Goal: Information Seeking & Learning: Learn about a topic

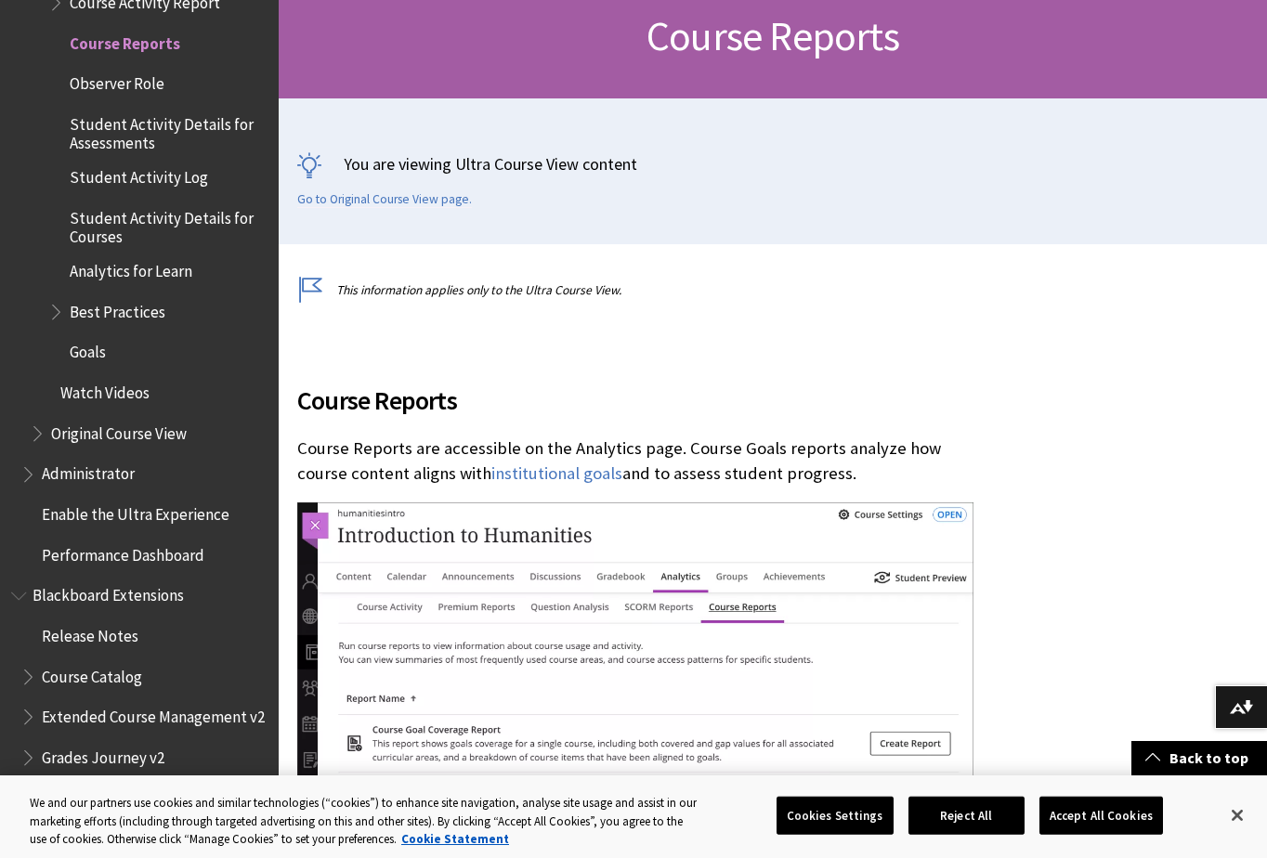
scroll to position [276, 0]
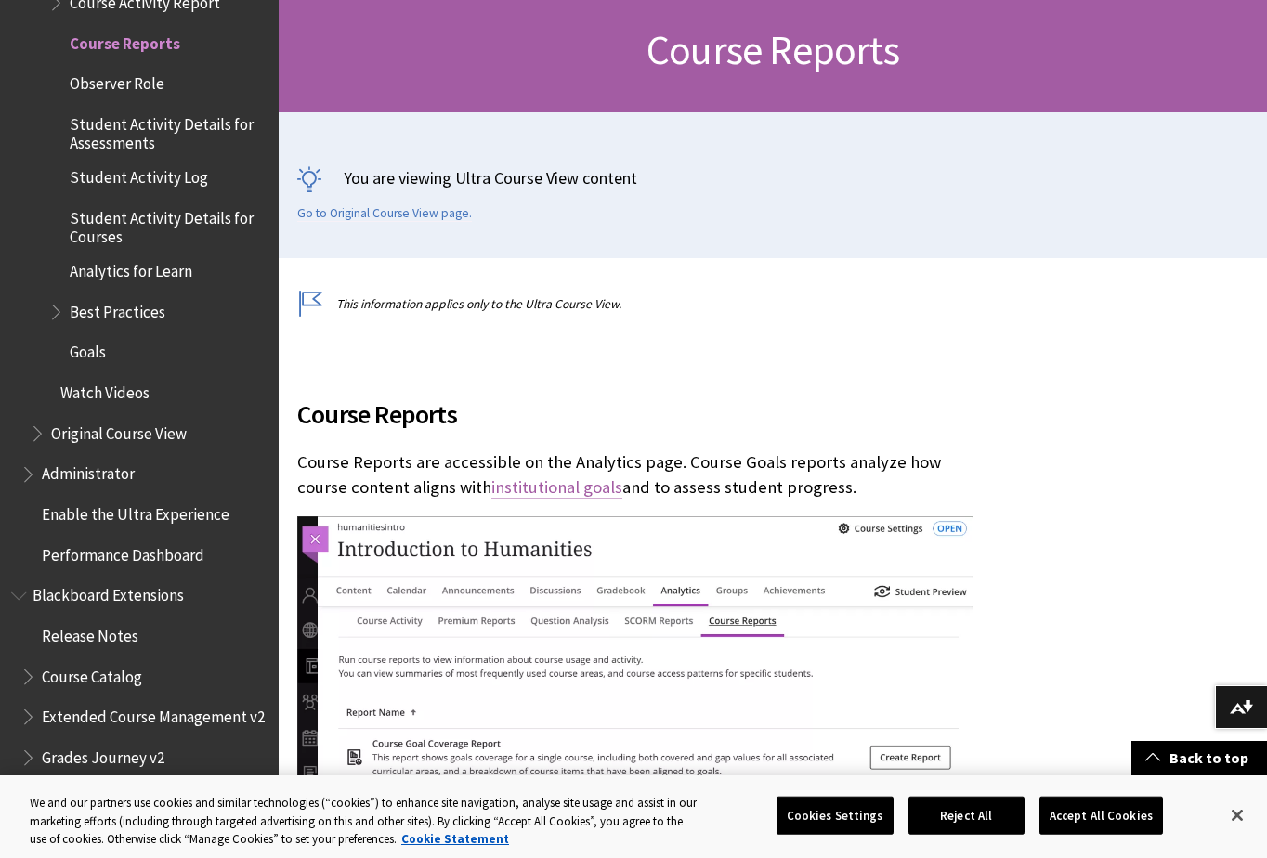
click at [507, 488] on link "institutional goals" at bounding box center [556, 488] width 131 height 22
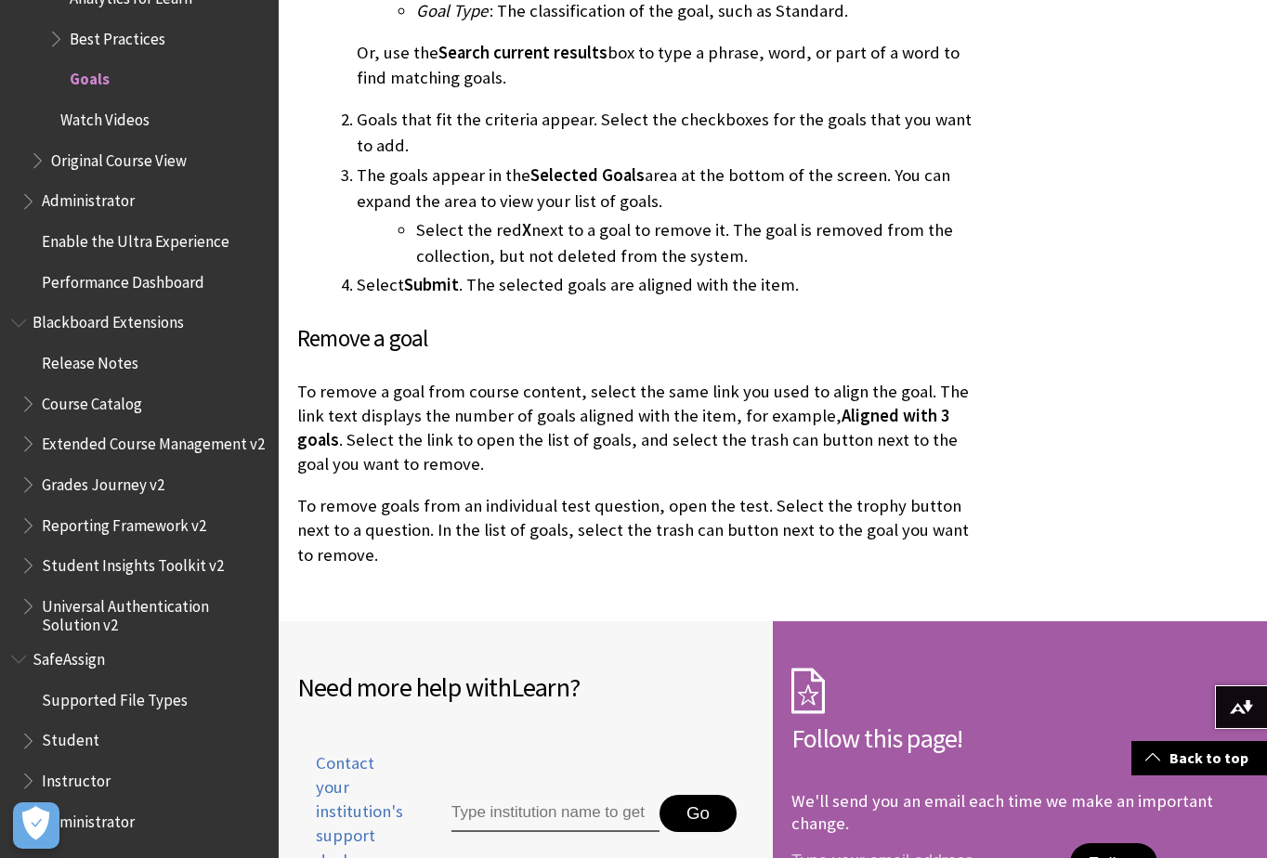
scroll to position [2973, 0]
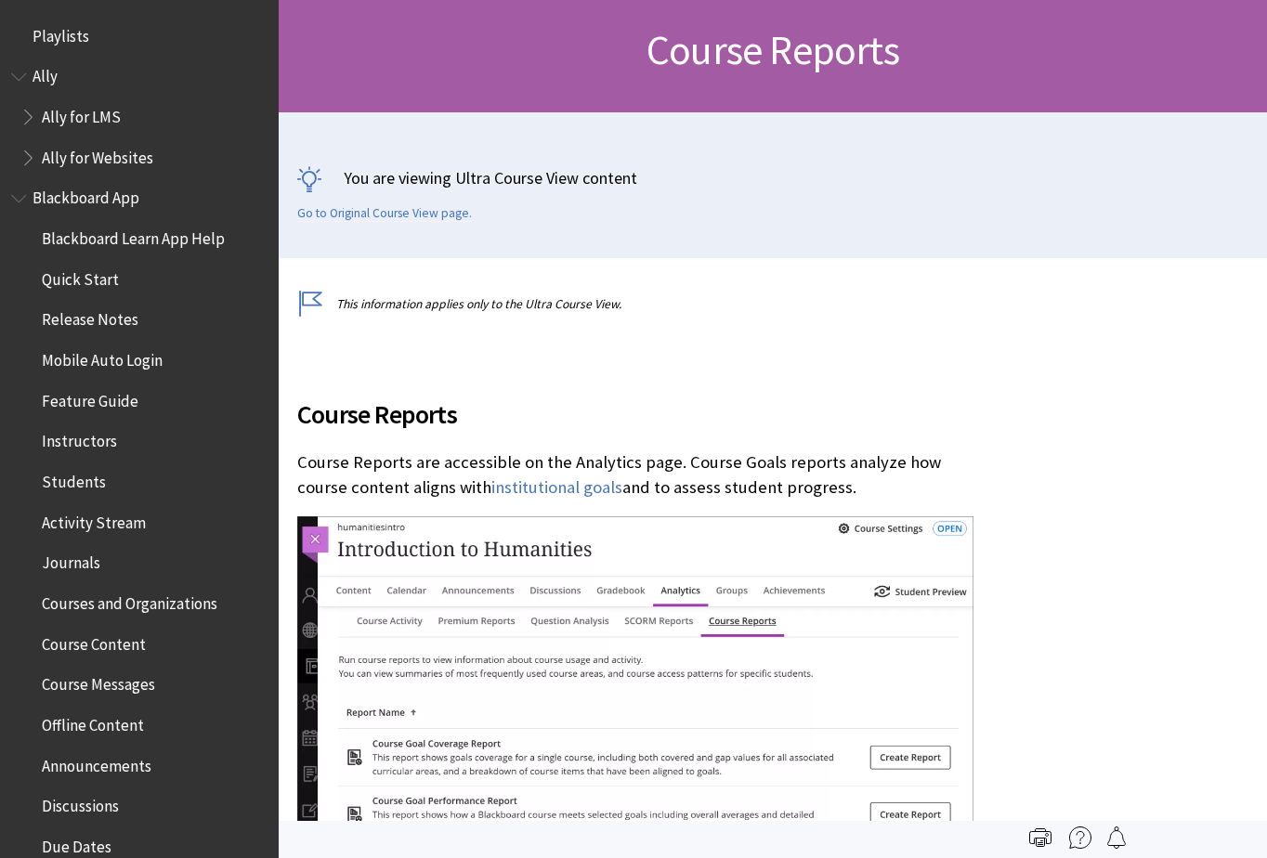
scroll to position [2788, 0]
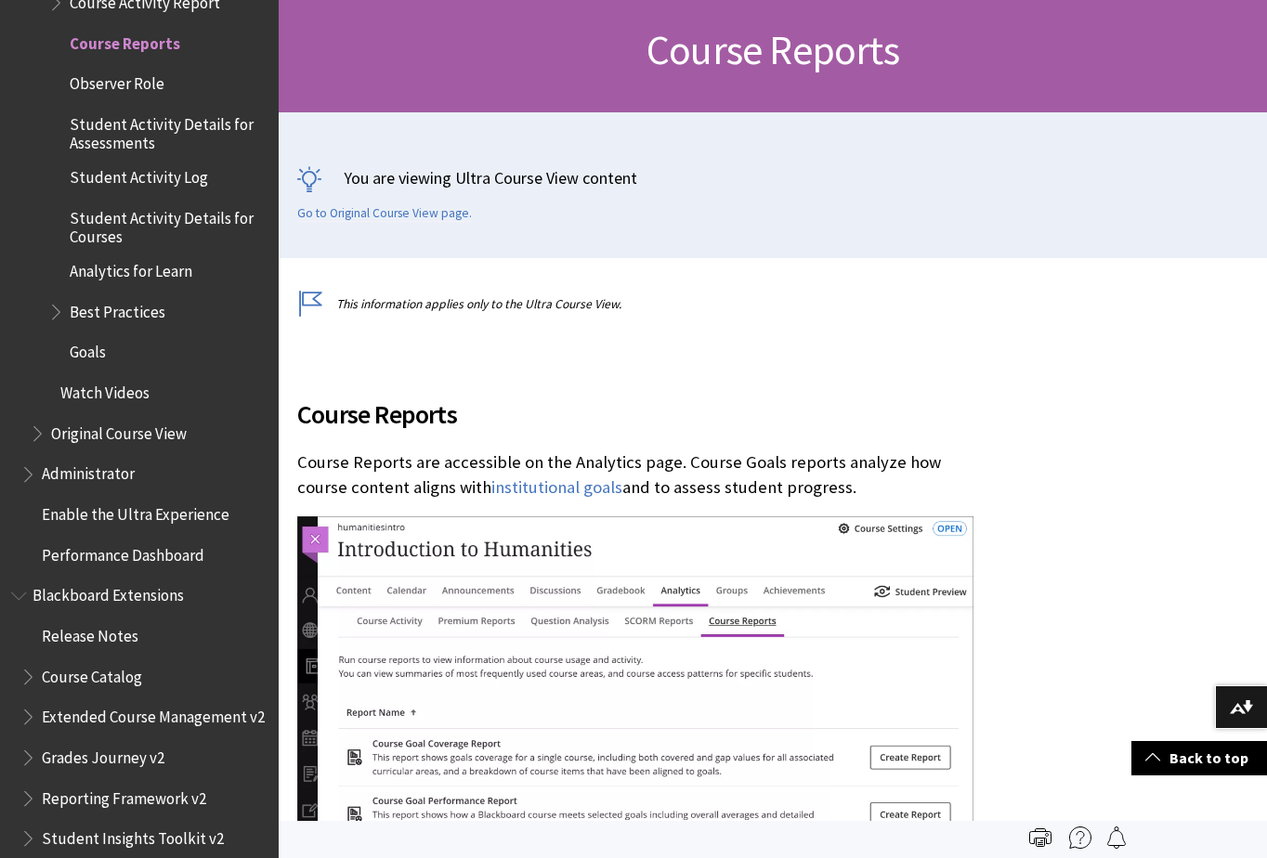
click at [530, 459] on p "Course Reports are accessible on the Analytics page. Course Goals reports analy…" at bounding box center [635, 475] width 676 height 48
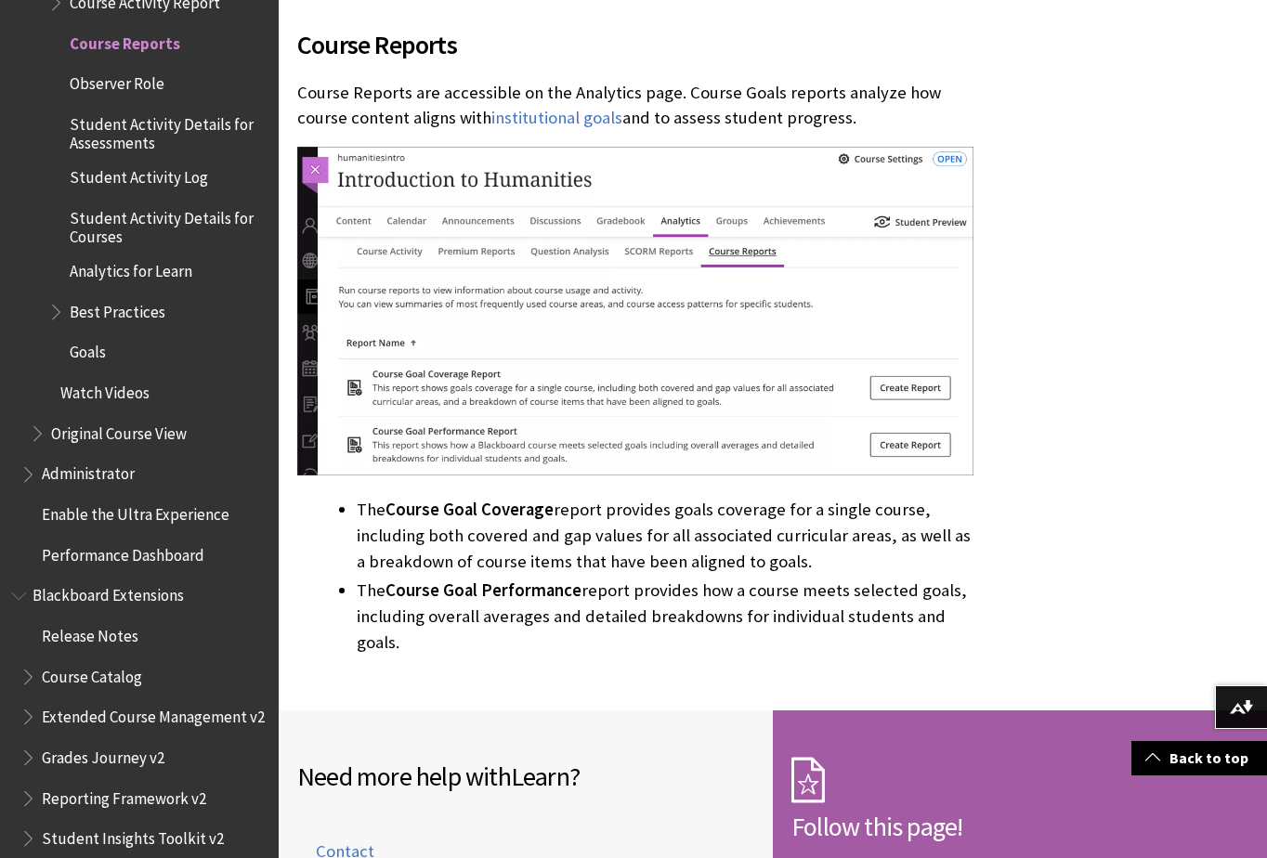
scroll to position [648, 0]
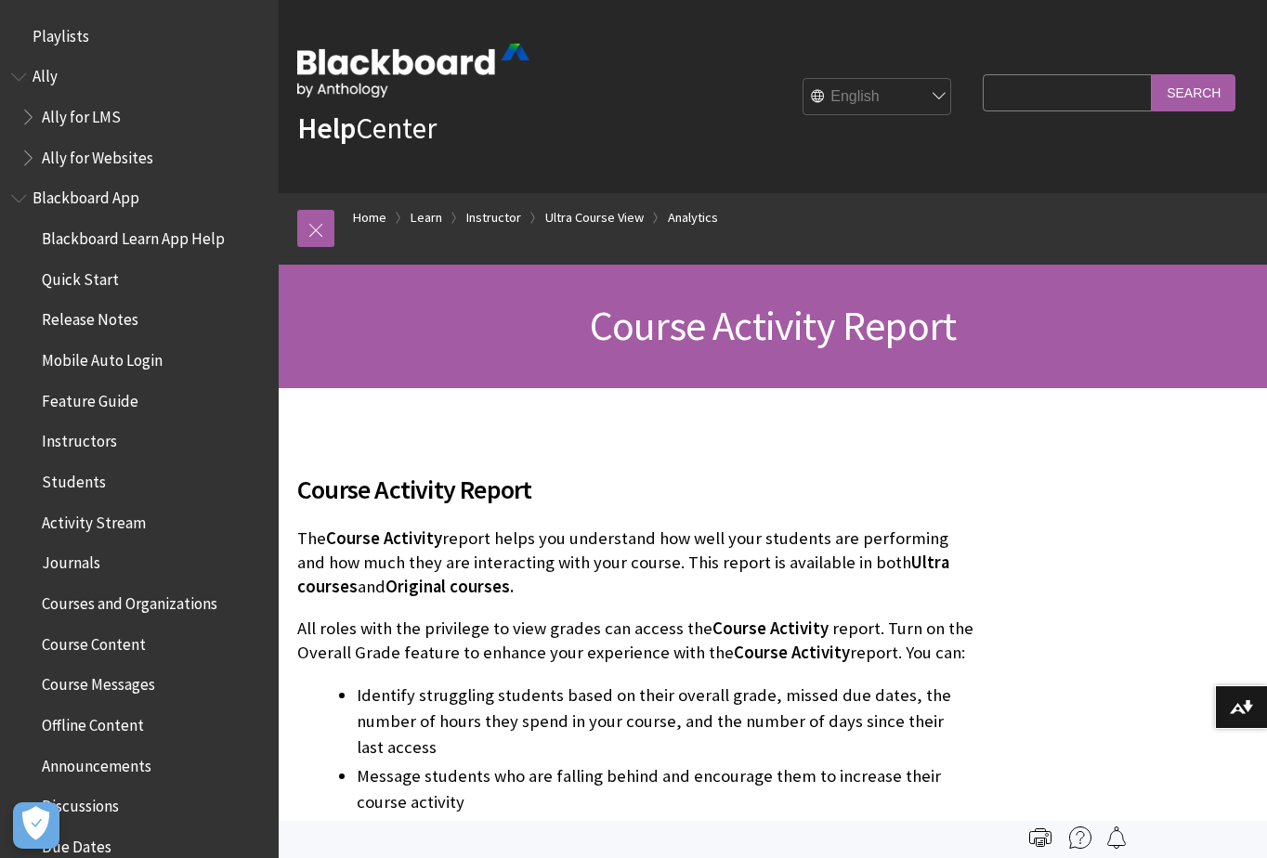
scroll to position [2747, 0]
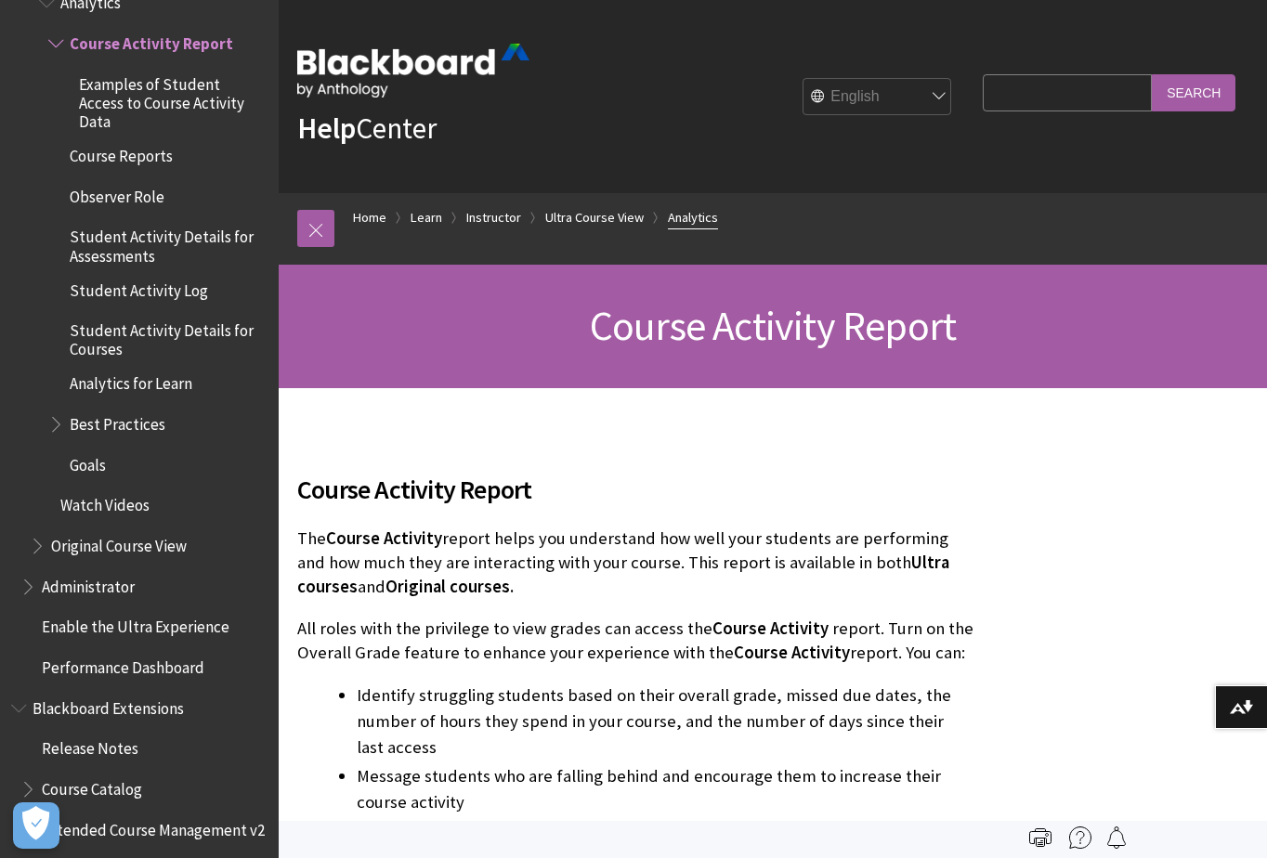
click at [691, 216] on link "Analytics" at bounding box center [693, 217] width 50 height 23
click at [689, 214] on link "Analytics" at bounding box center [693, 217] width 50 height 23
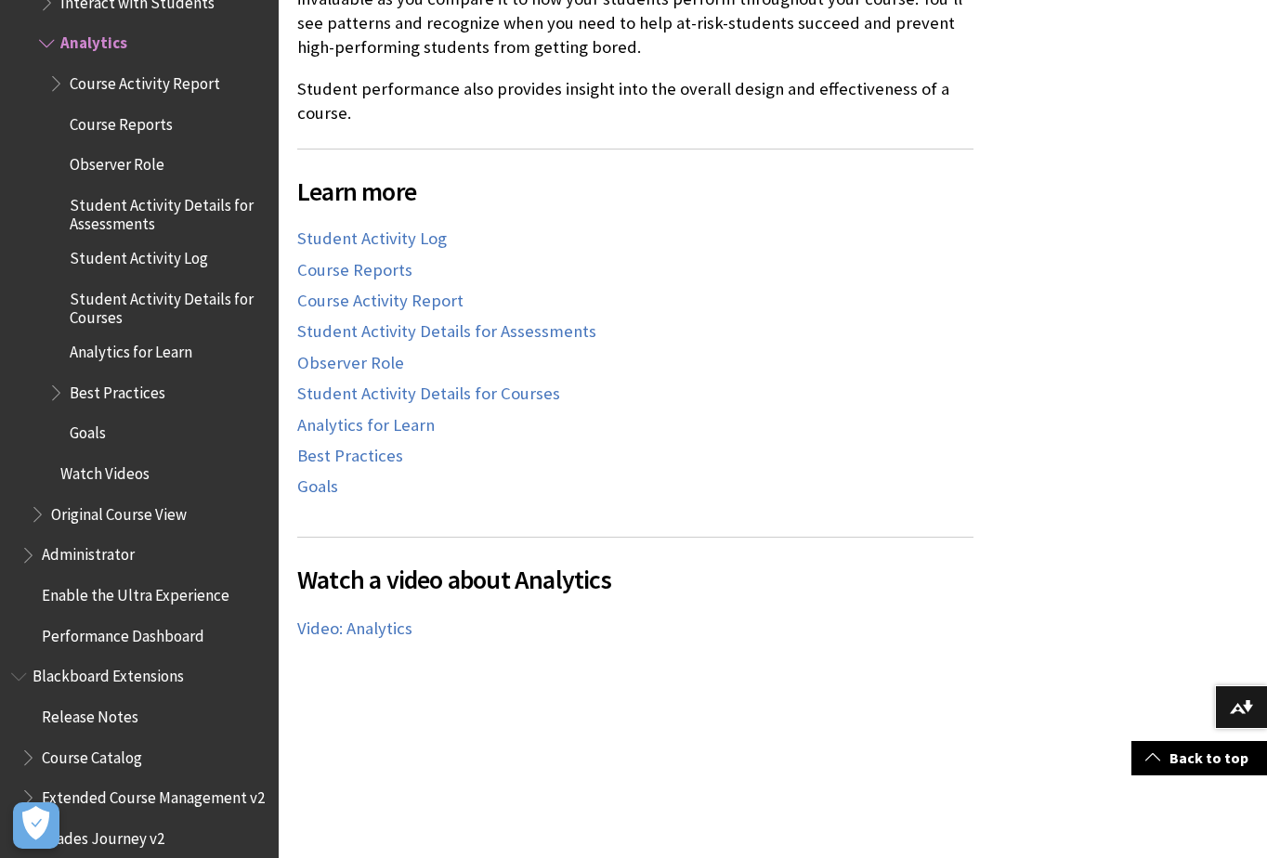
scroll to position [836, 0]
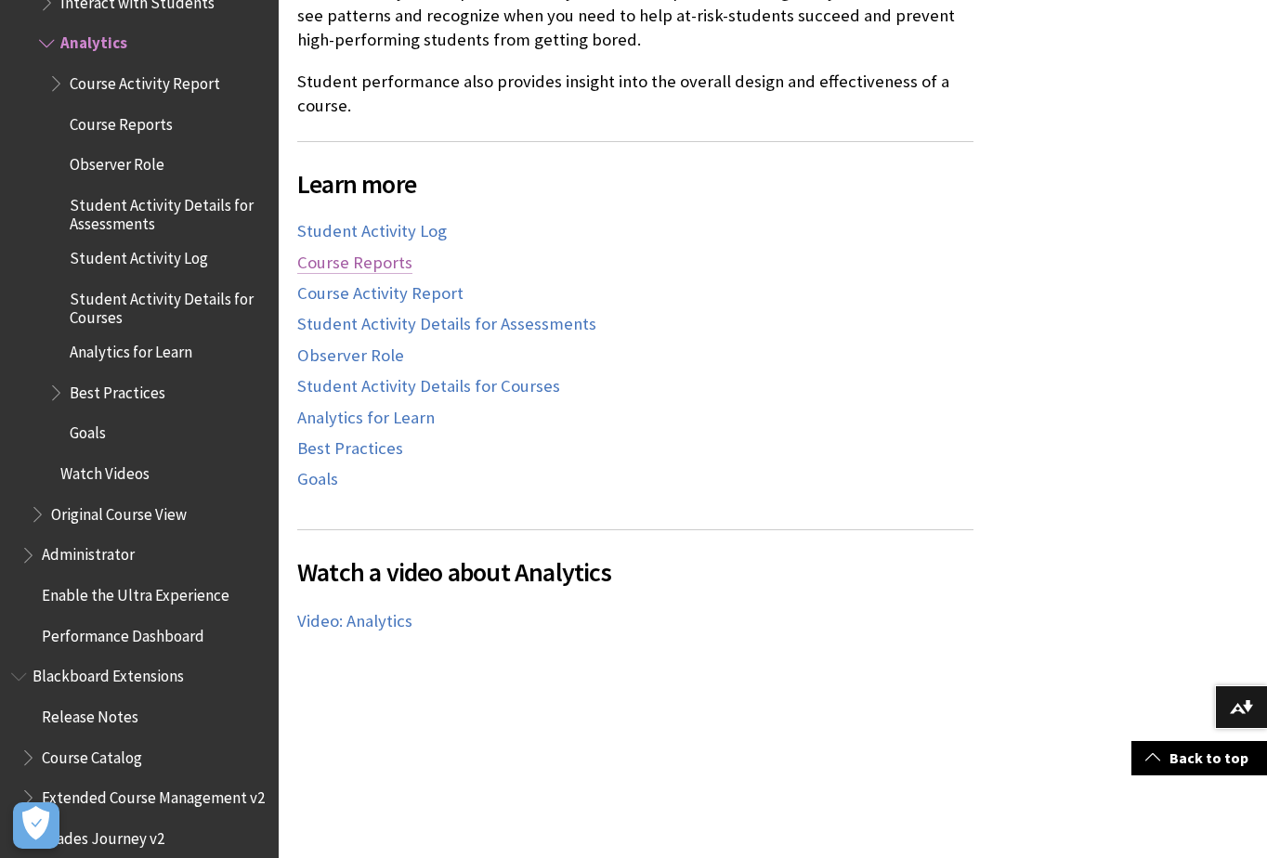
click at [346, 257] on link "Course Reports" at bounding box center [354, 263] width 115 height 22
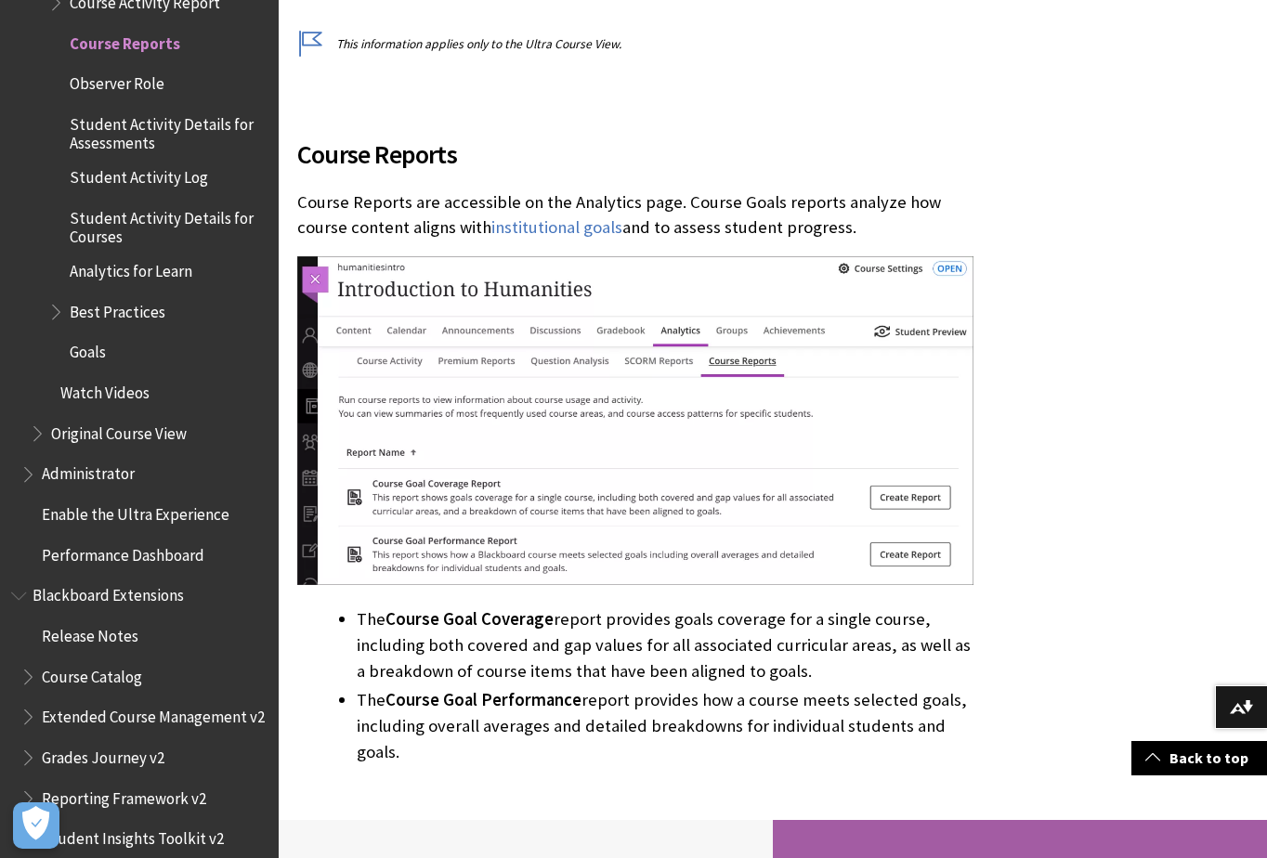
scroll to position [372, 0]
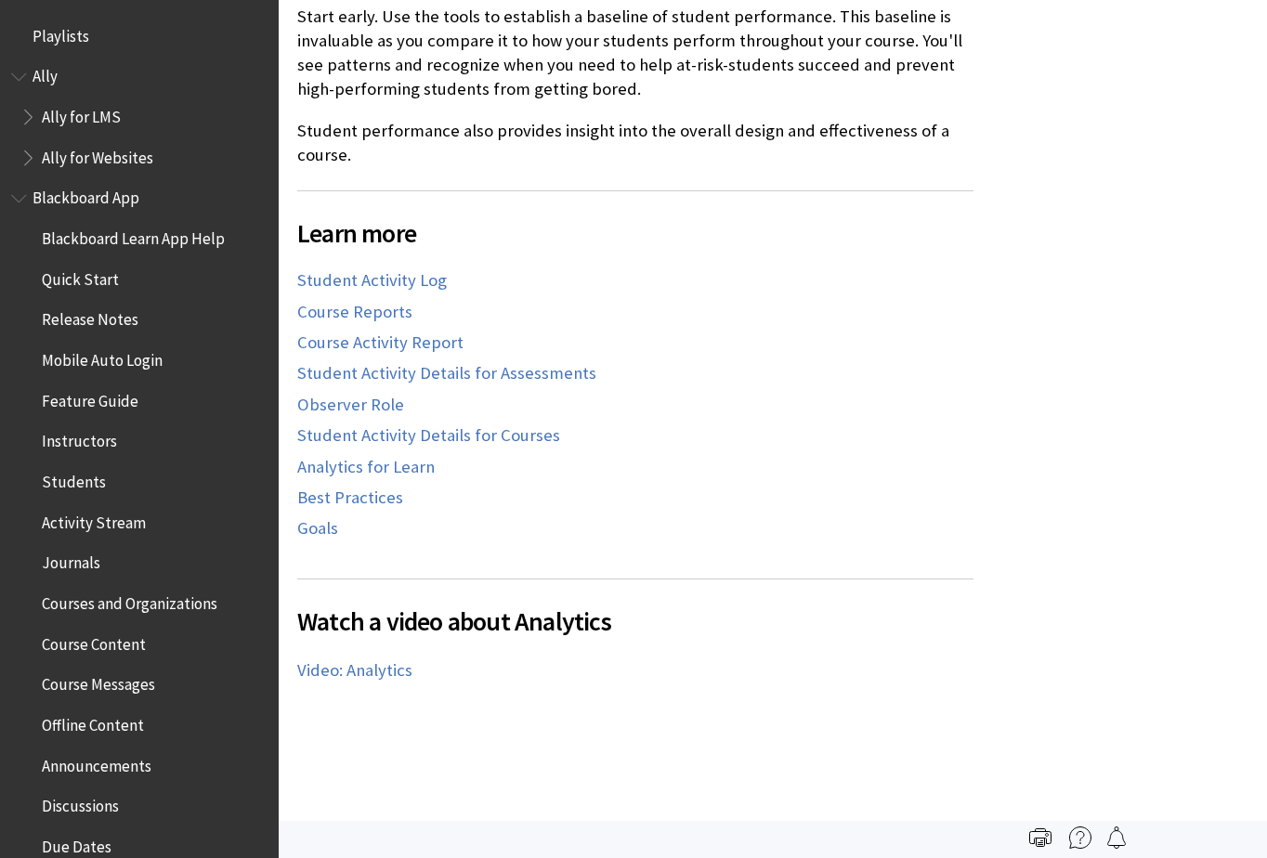
scroll to position [2707, 0]
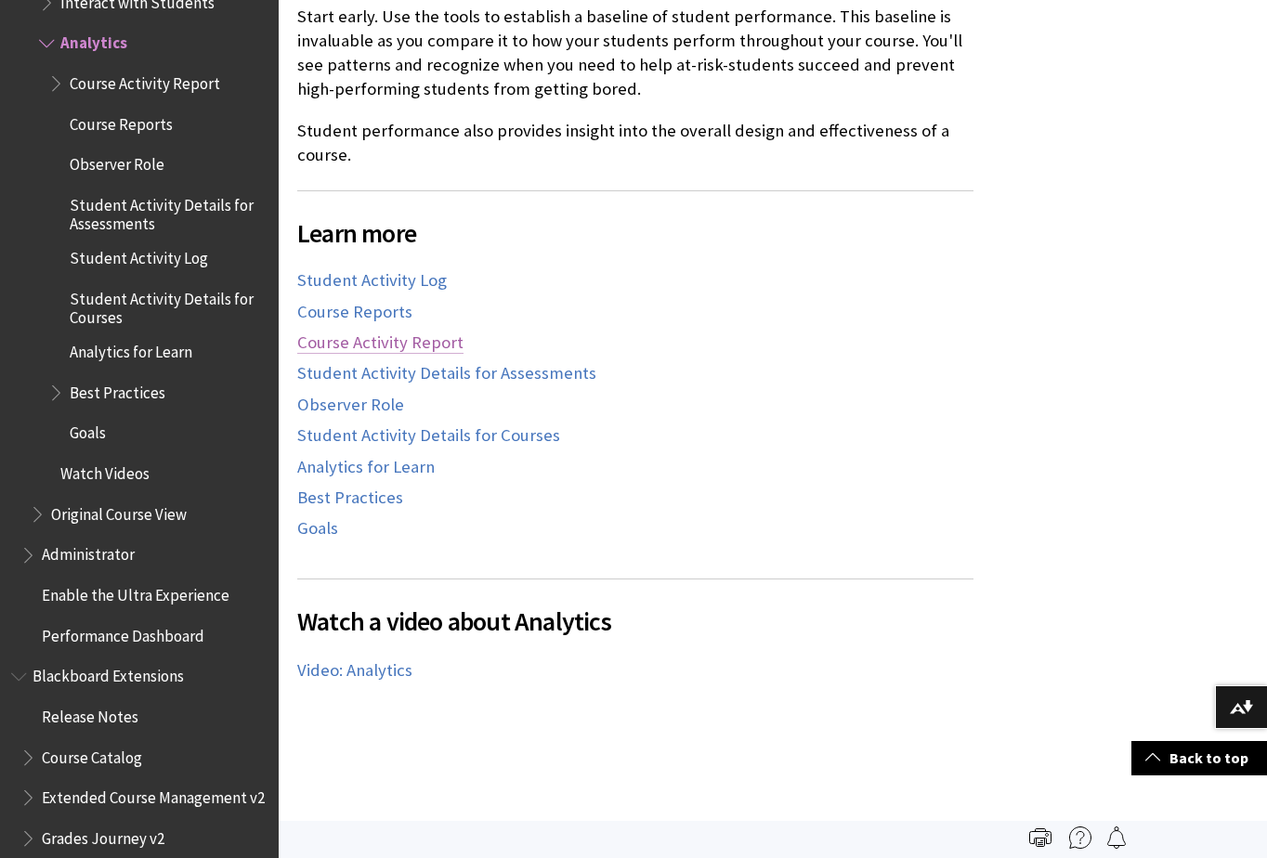
click at [397, 344] on link "Course Activity Report" at bounding box center [380, 343] width 166 height 22
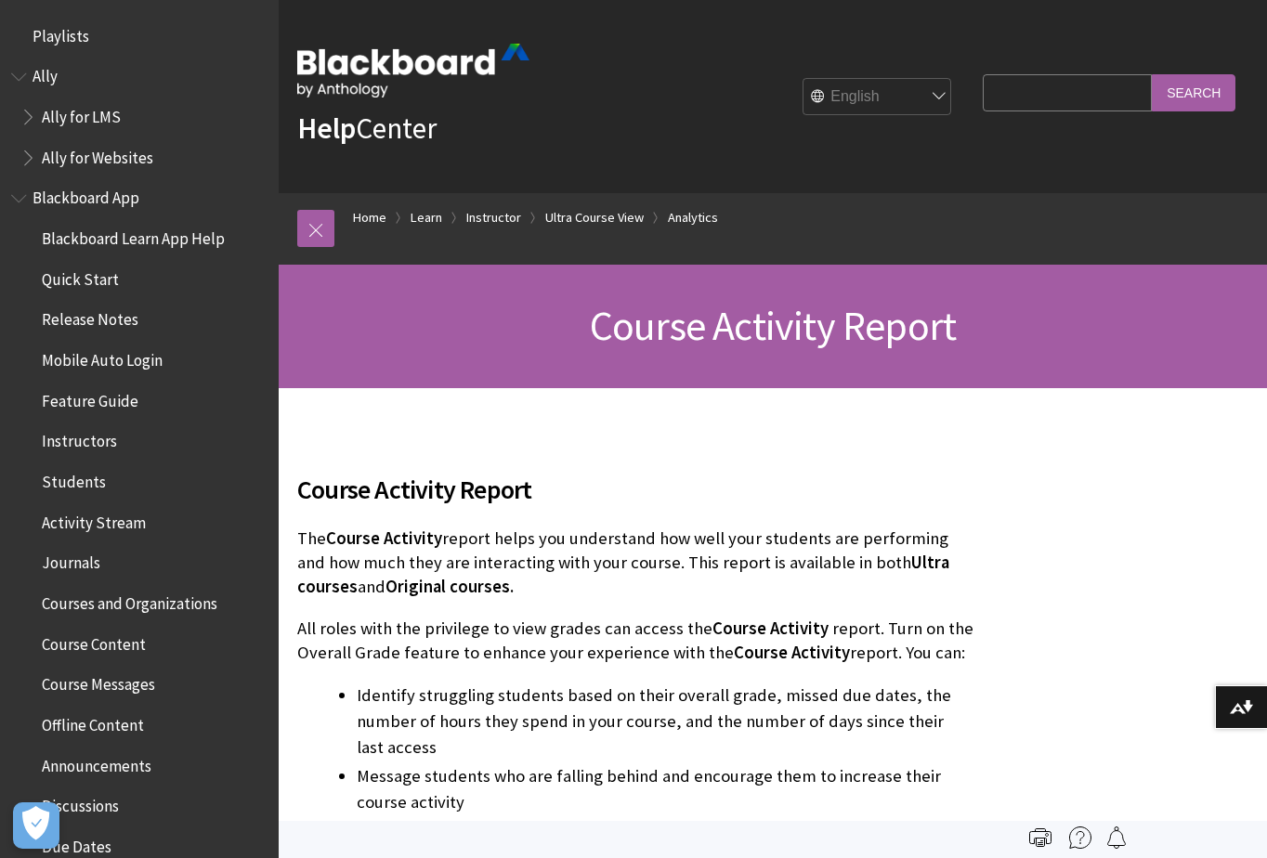
scroll to position [2747, 0]
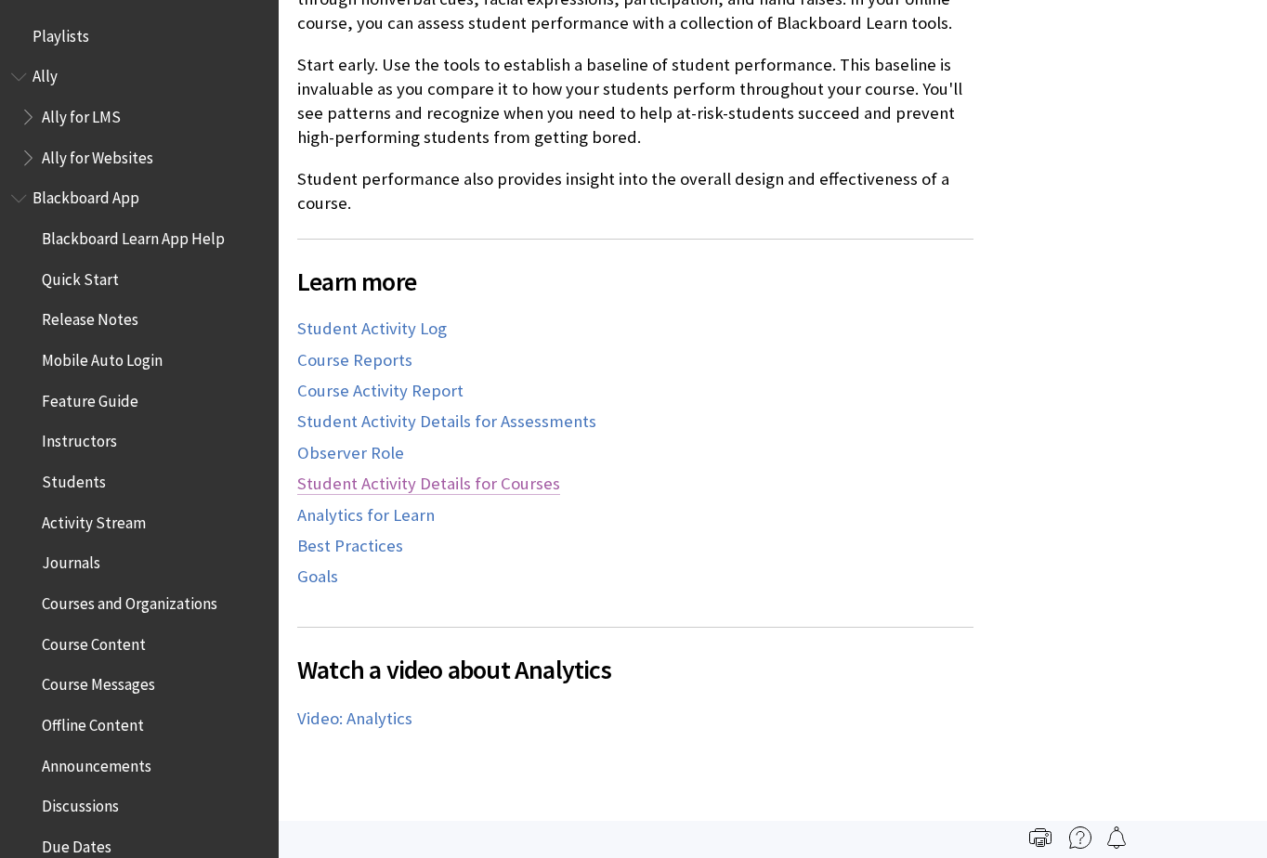
scroll to position [2707, 0]
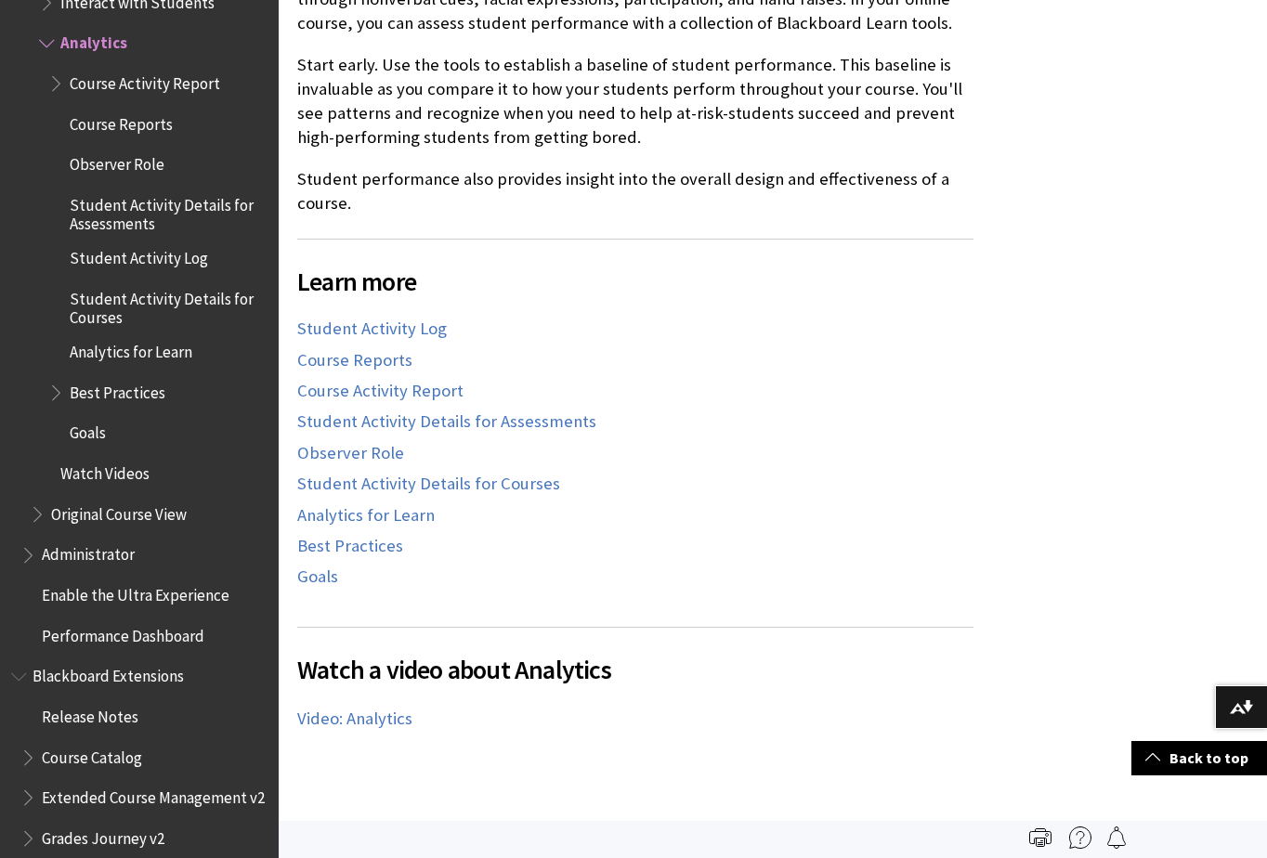
click at [627, 544] on div "Best Practices" at bounding box center [635, 545] width 676 height 21
click at [373, 334] on link "Student Activity Log" at bounding box center [372, 329] width 150 height 22
click at [372, 326] on link "Student Activity Log" at bounding box center [372, 329] width 150 height 22
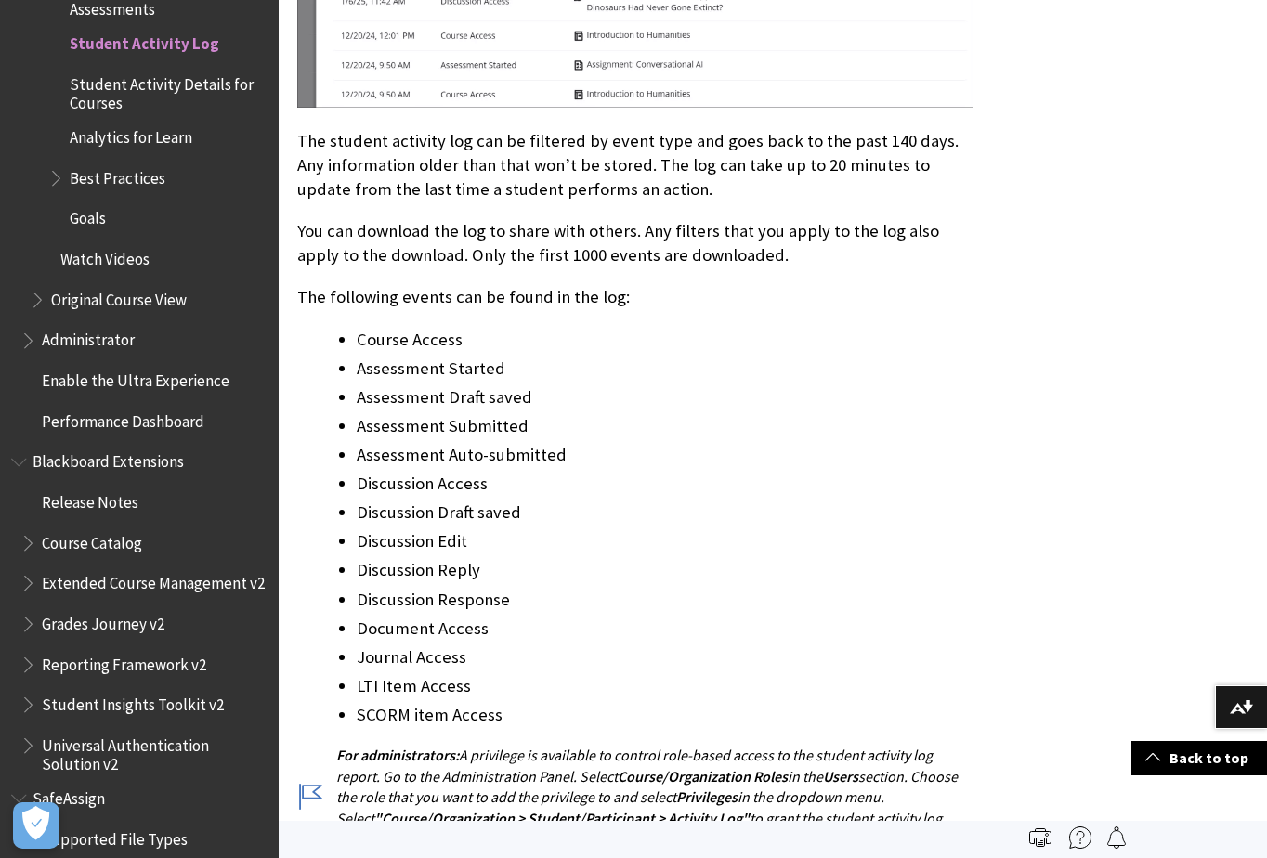
scroll to position [650, 0]
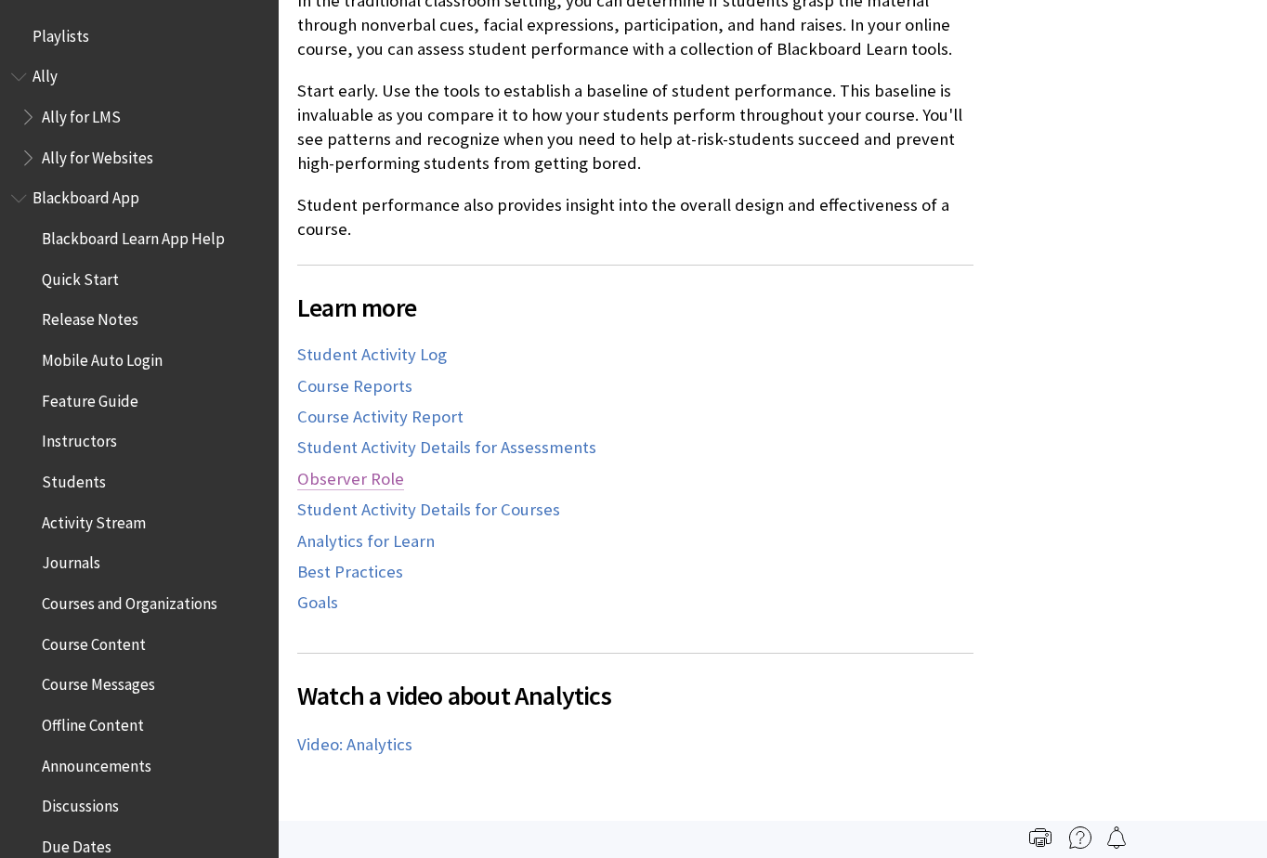
scroll to position [2707, 0]
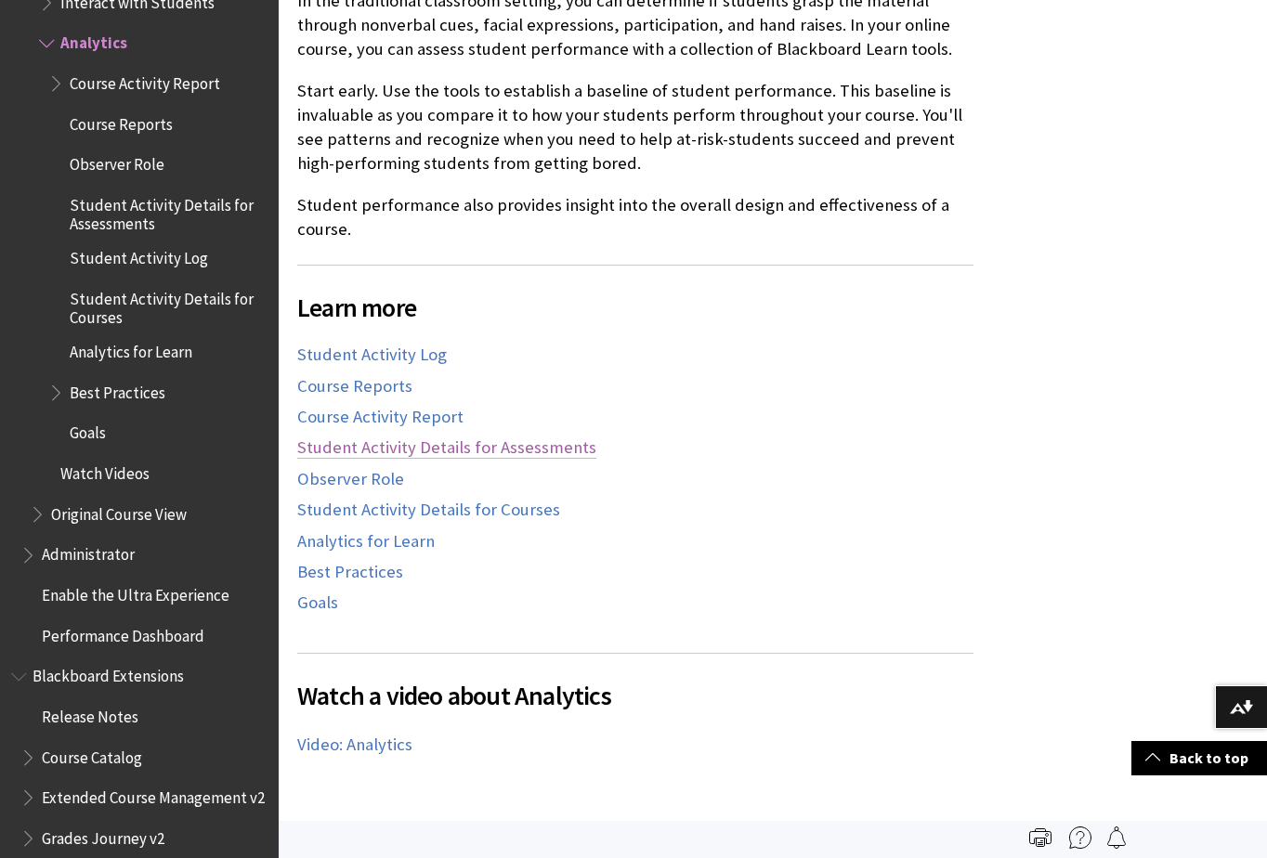
click at [393, 447] on link "Student Activity Details for Assessments" at bounding box center [446, 448] width 299 height 22
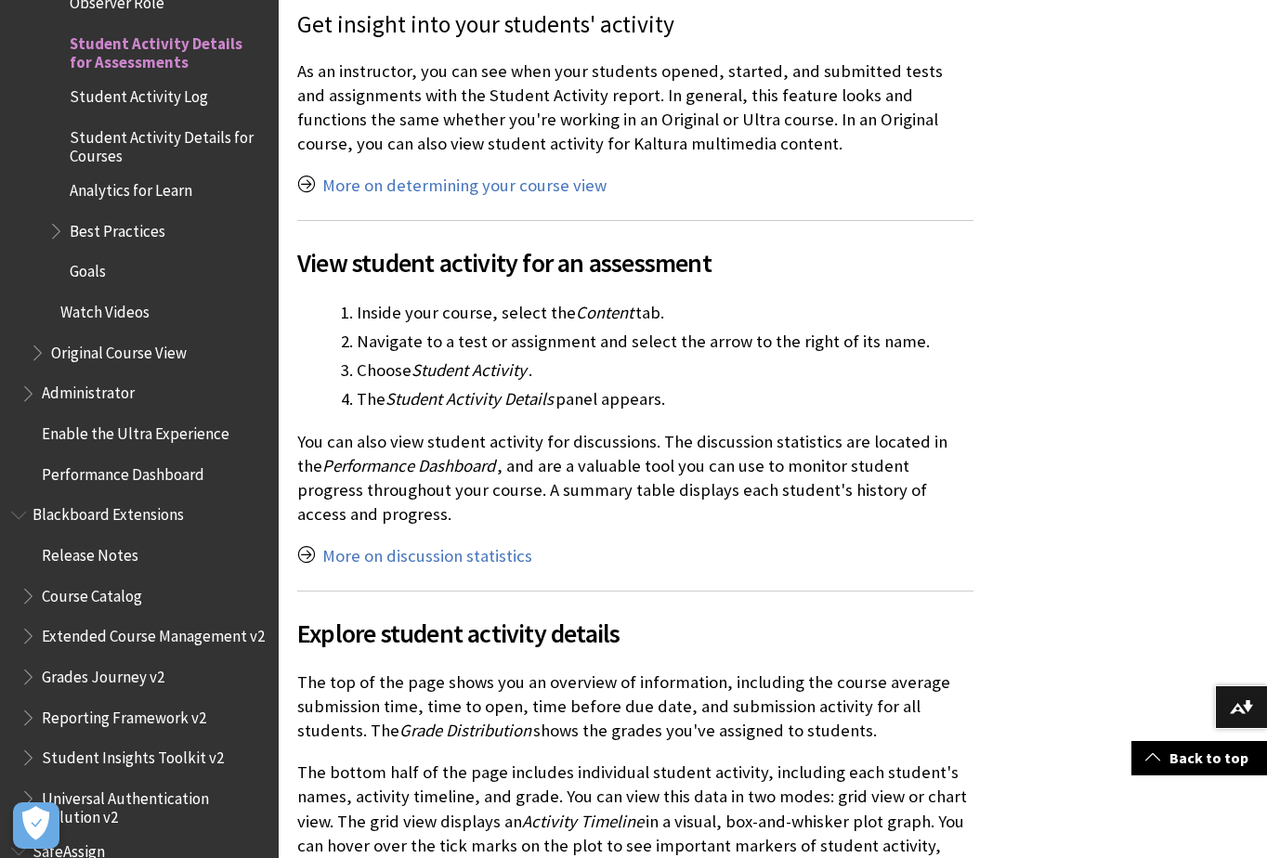
scroll to position [650, 0]
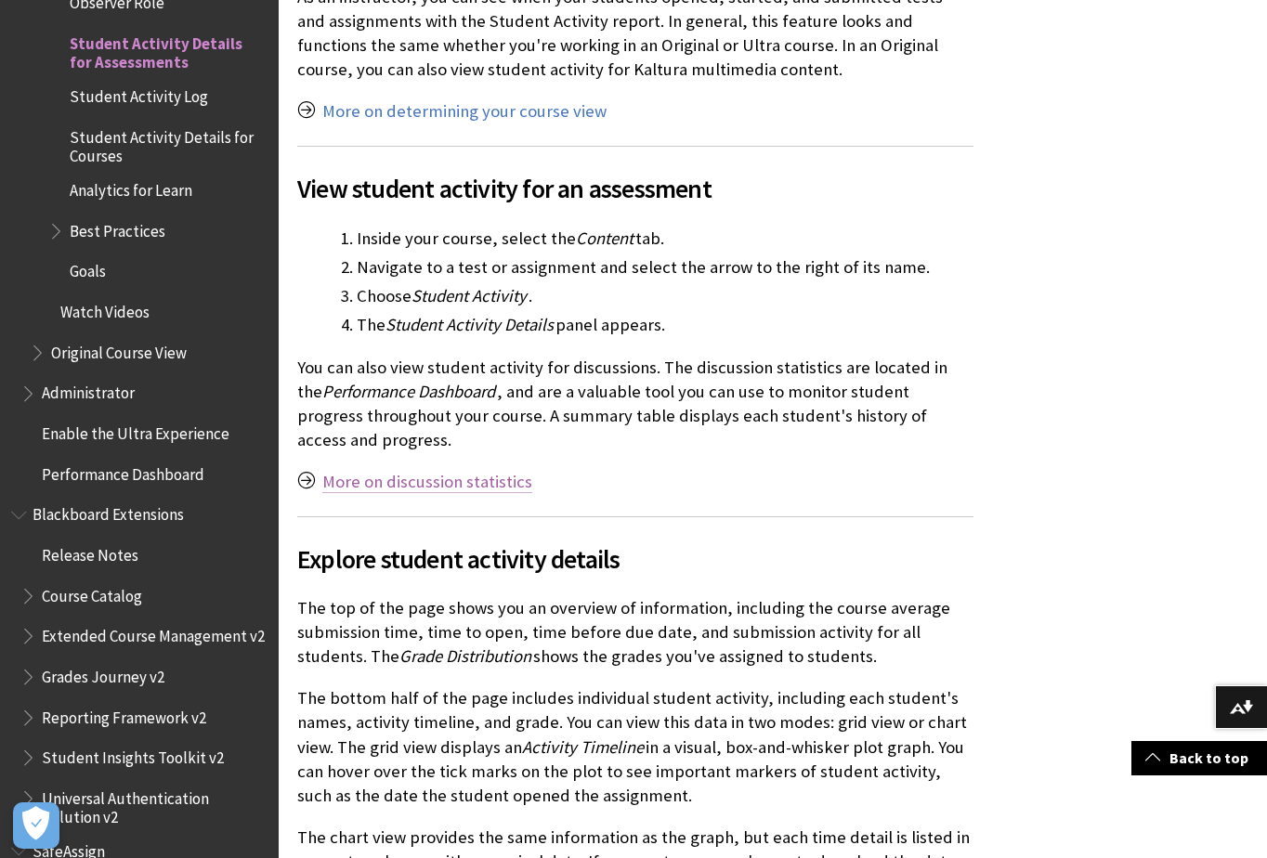
click at [395, 480] on link "More on discussion statistics" at bounding box center [427, 482] width 210 height 22
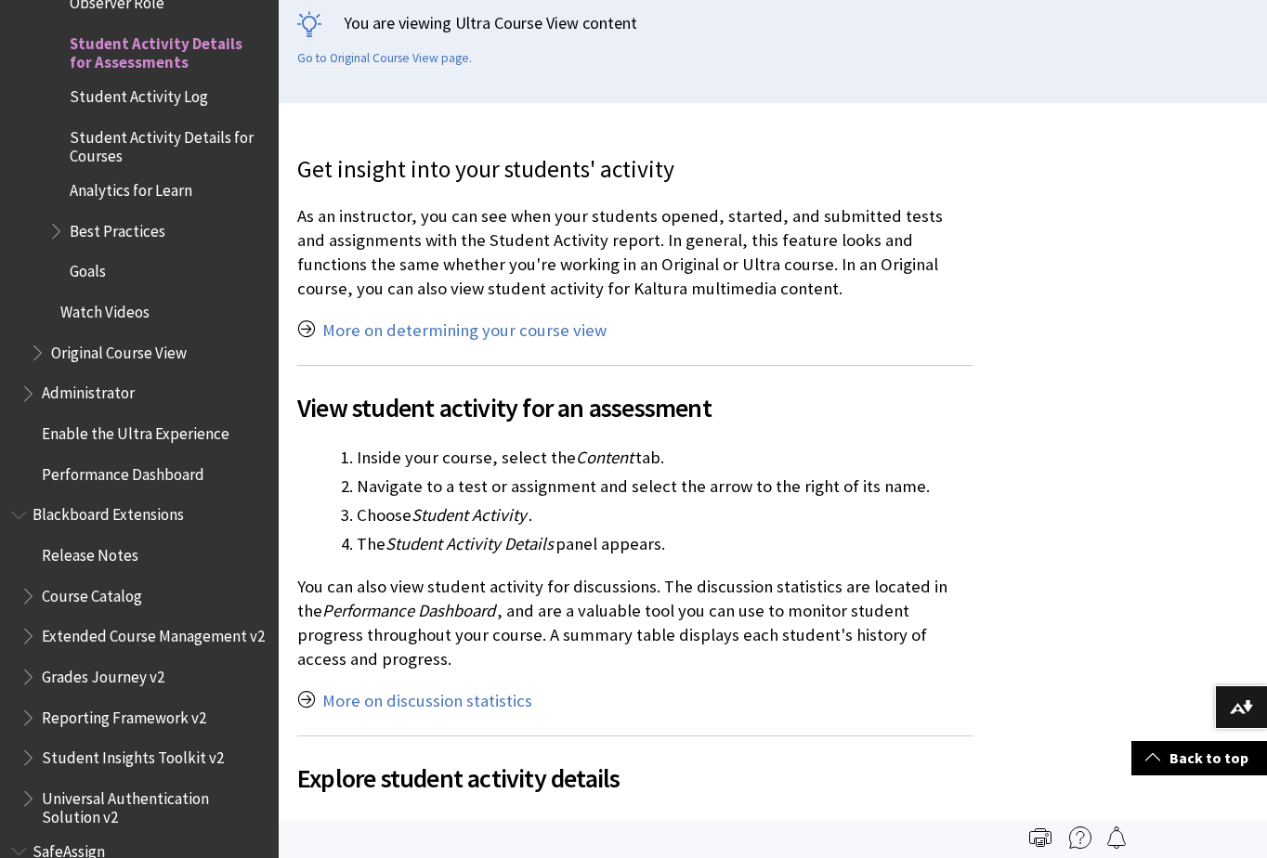
scroll to position [371, 0]
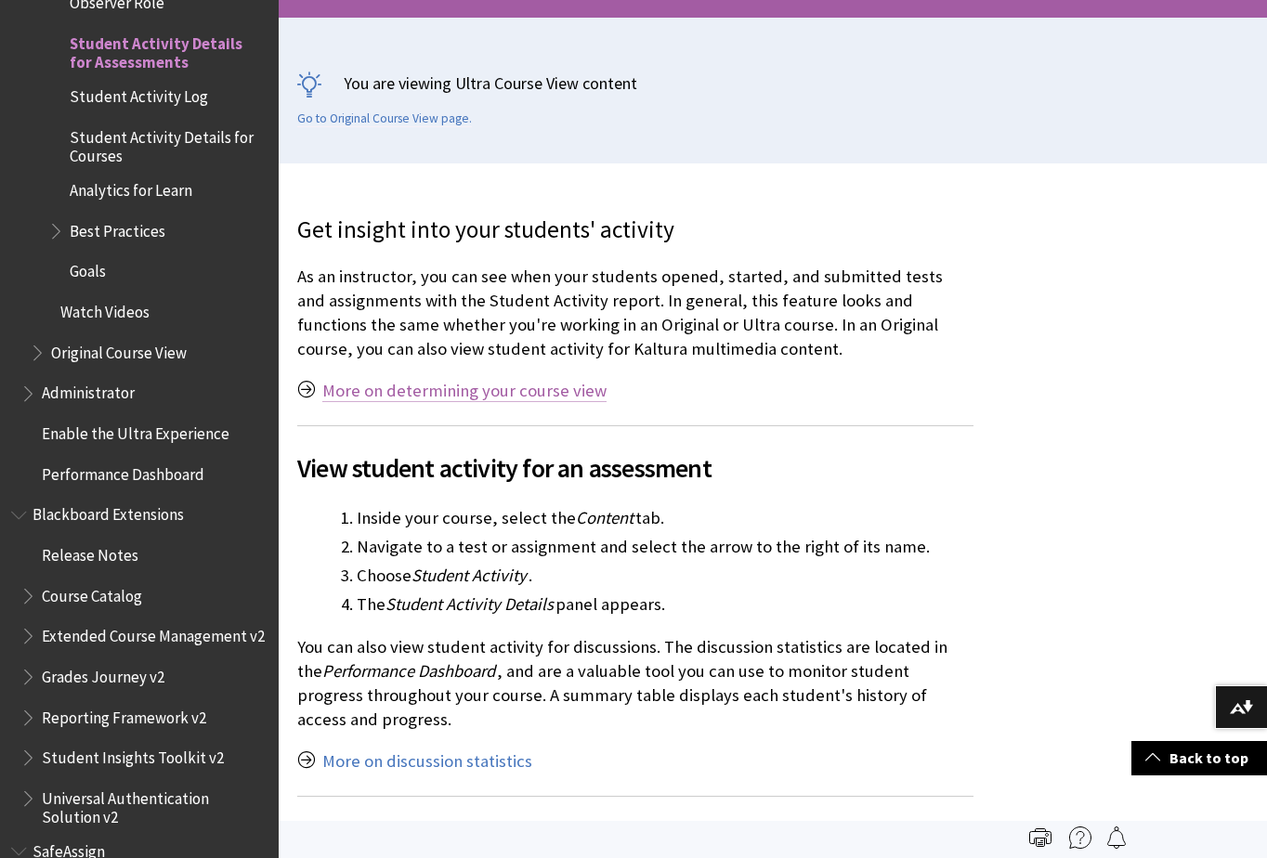
click at [437, 398] on link "More on determining your course view" at bounding box center [464, 391] width 284 height 22
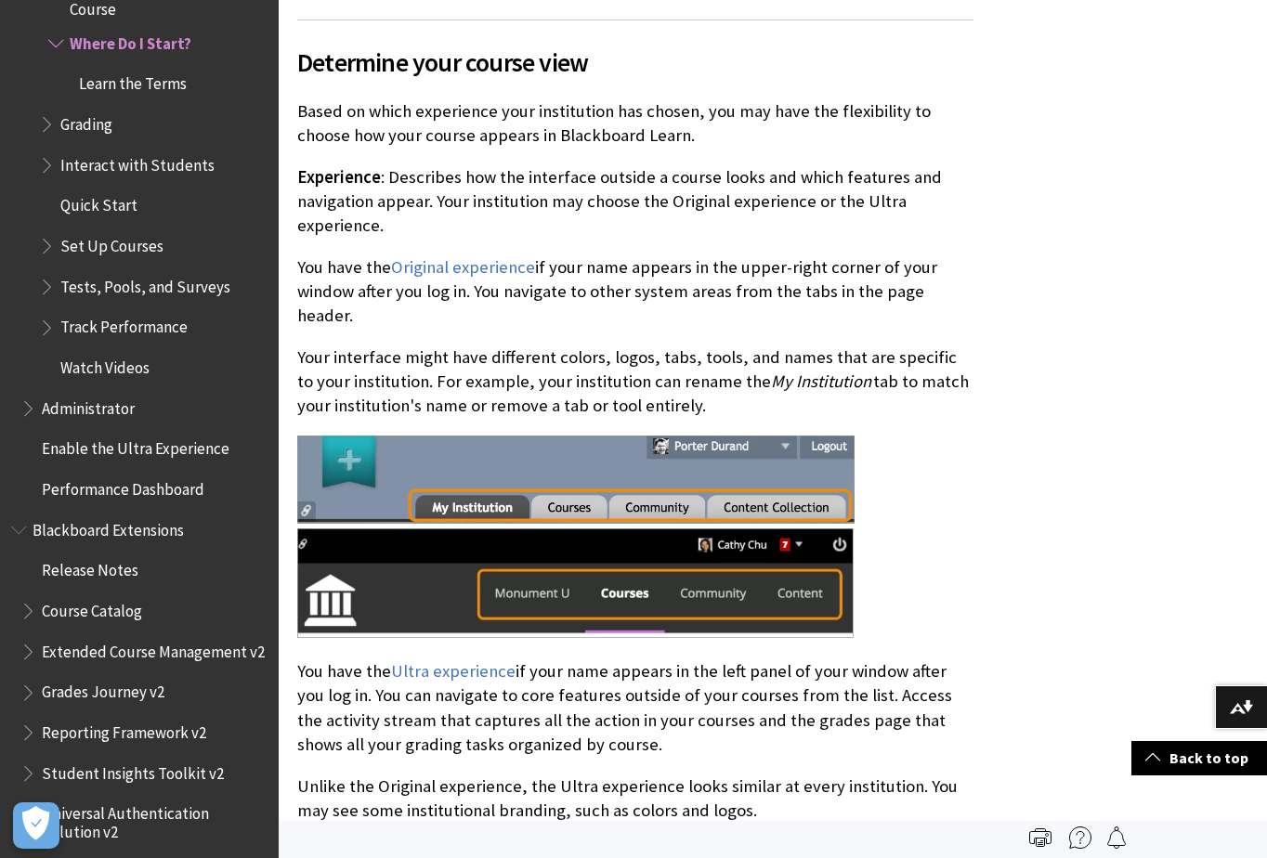
scroll to position [936, 0]
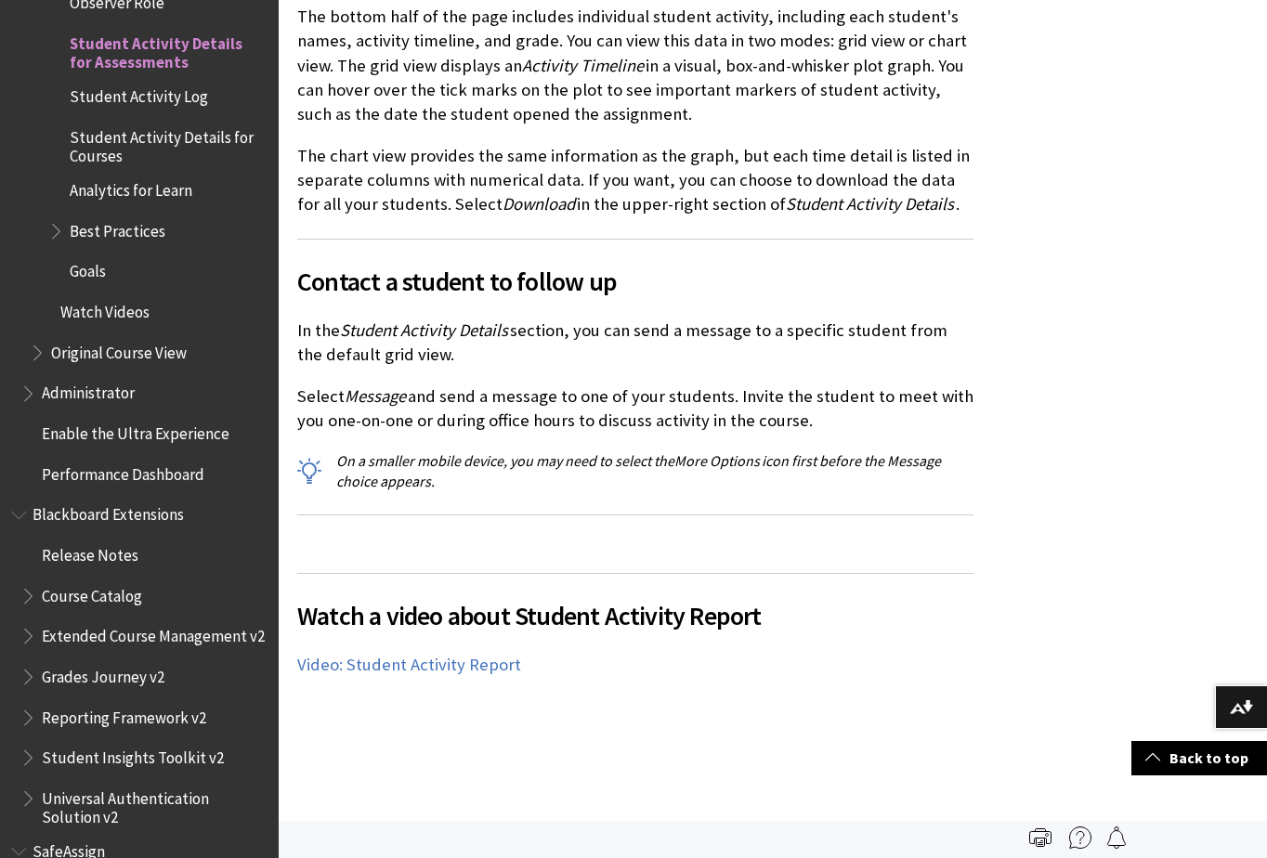
scroll to position [1300, 0]
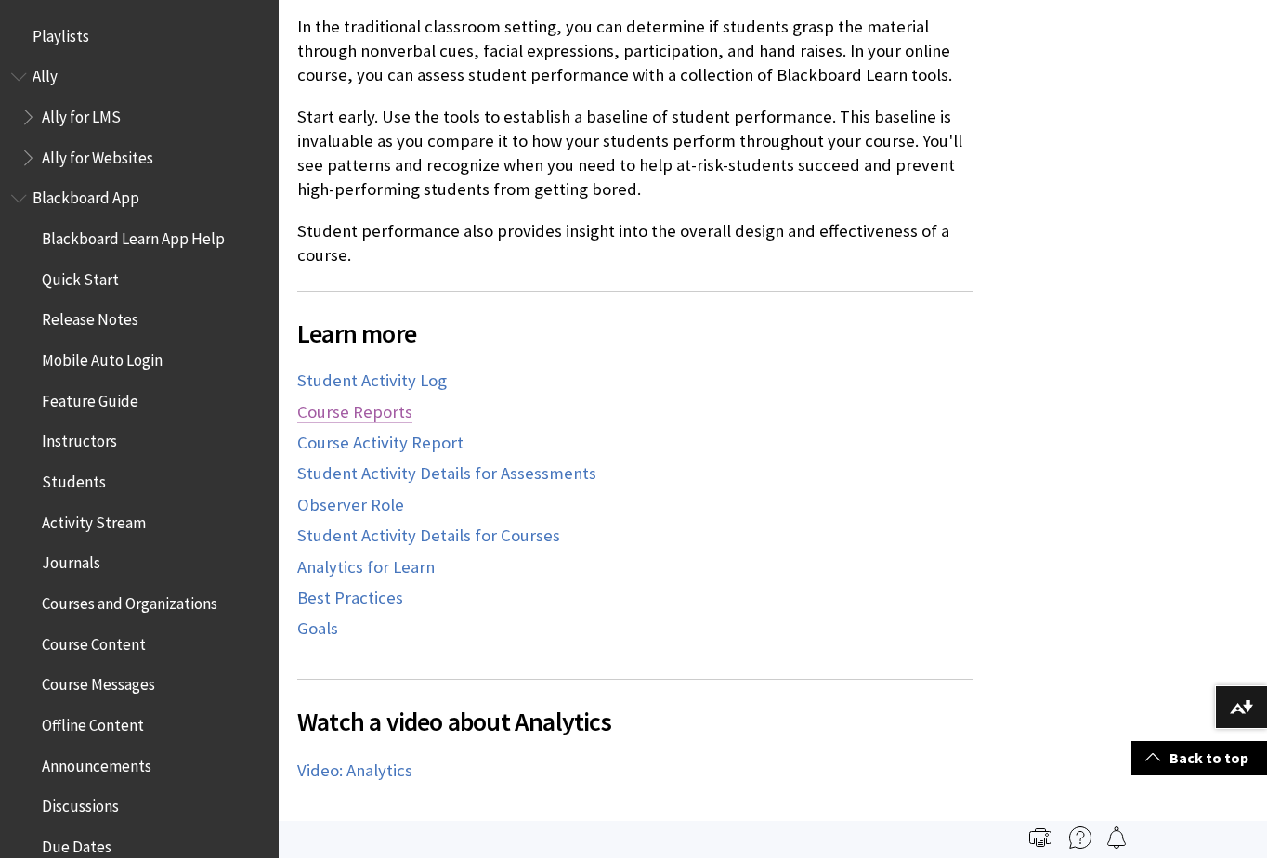
scroll to position [2707, 0]
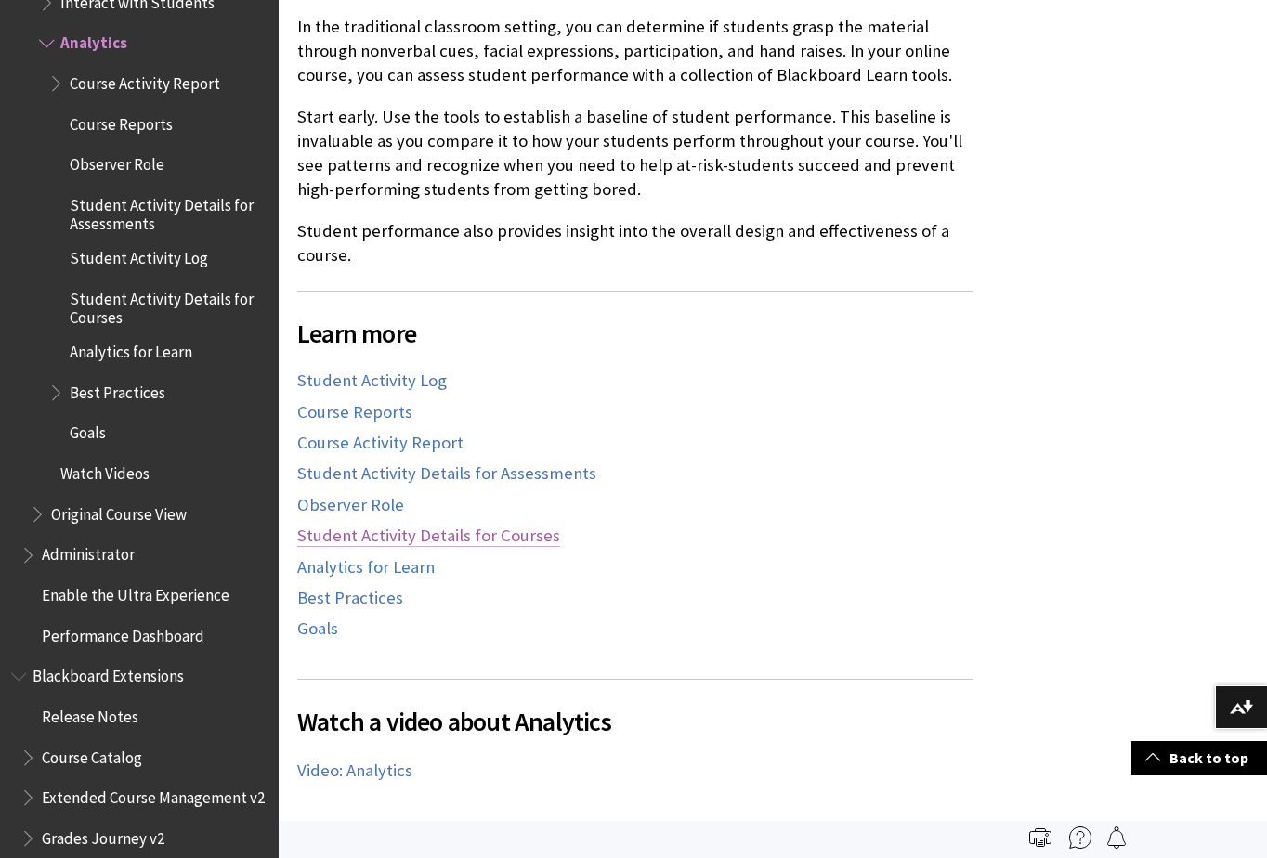
click at [364, 541] on link "Student Activity Details for Courses" at bounding box center [428, 536] width 263 height 22
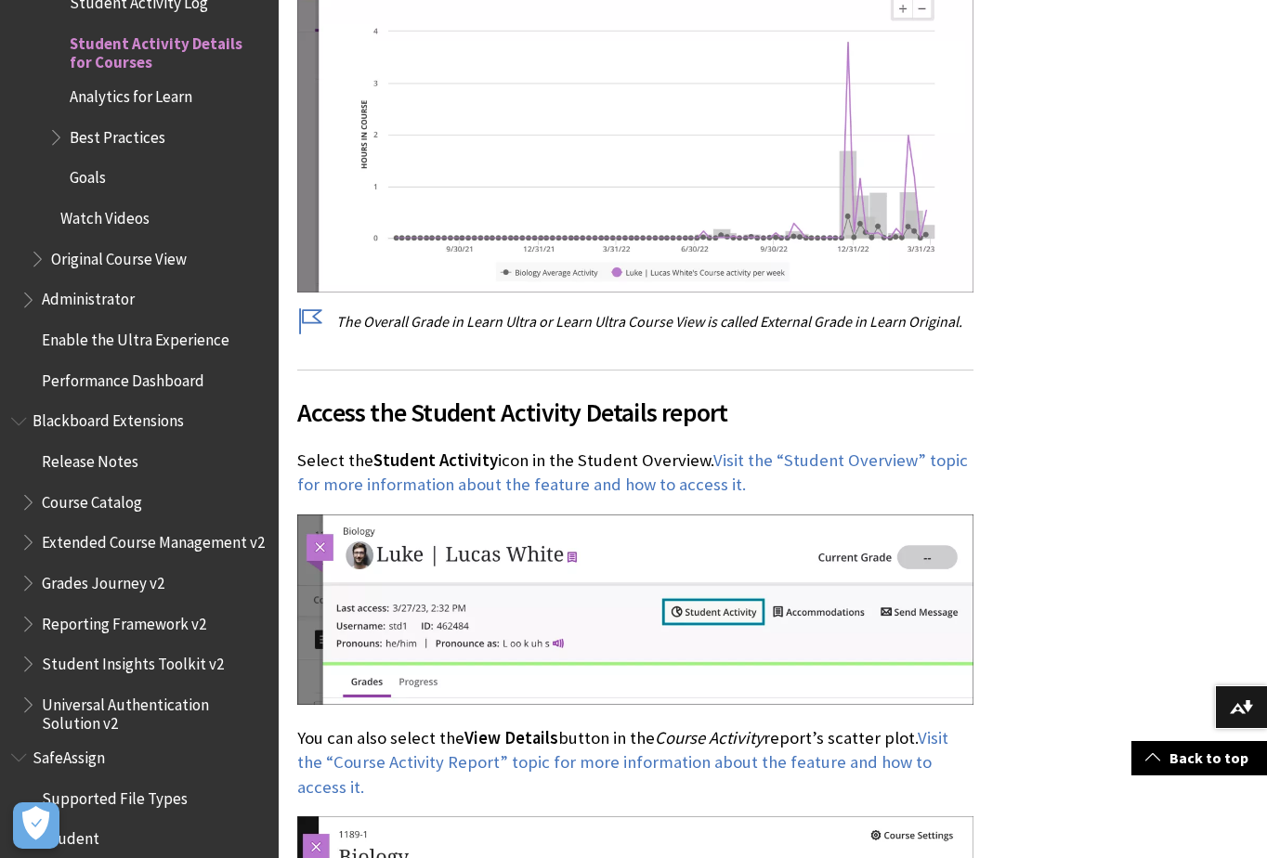
scroll to position [1301, 0]
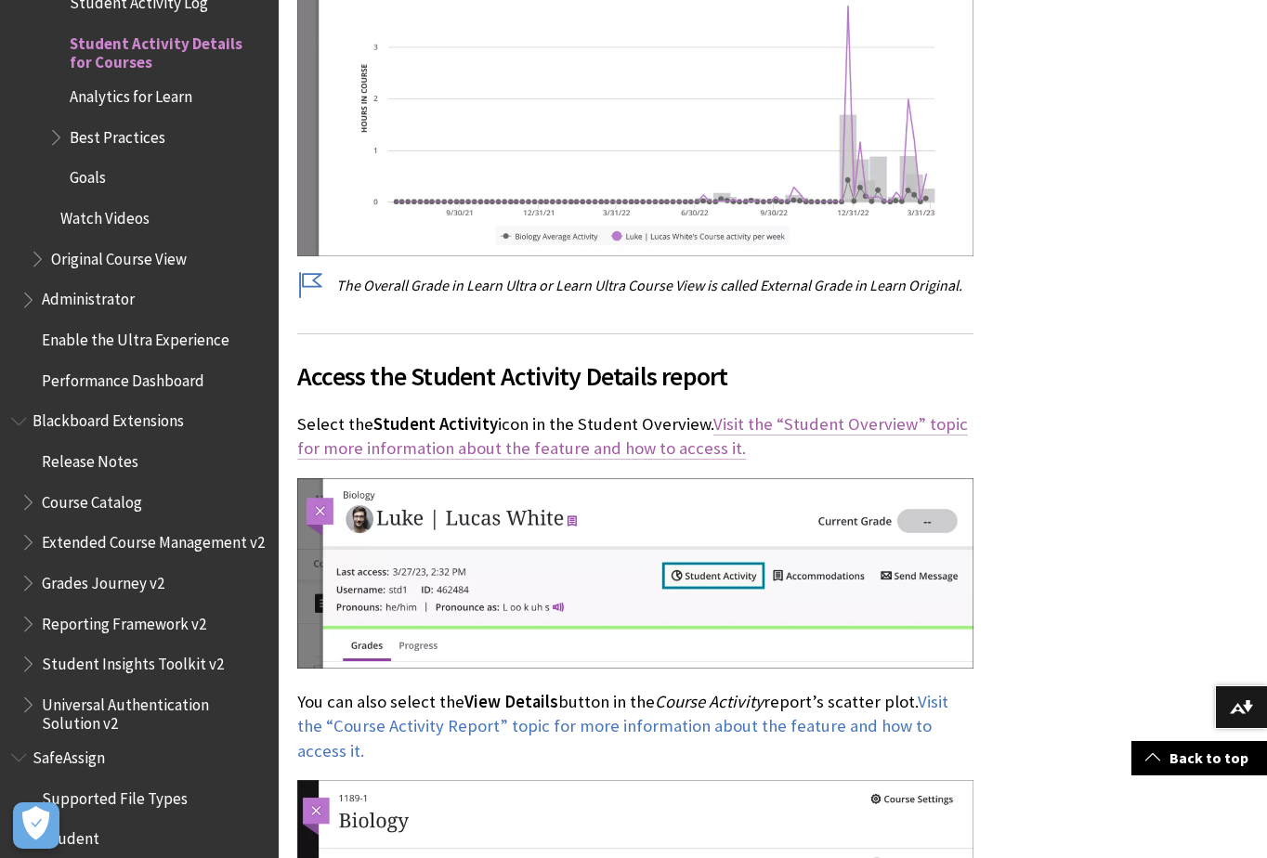
click at [857, 419] on link "Visit the “Student Overview” topic for more information about the feature and h…" at bounding box center [632, 436] width 671 height 46
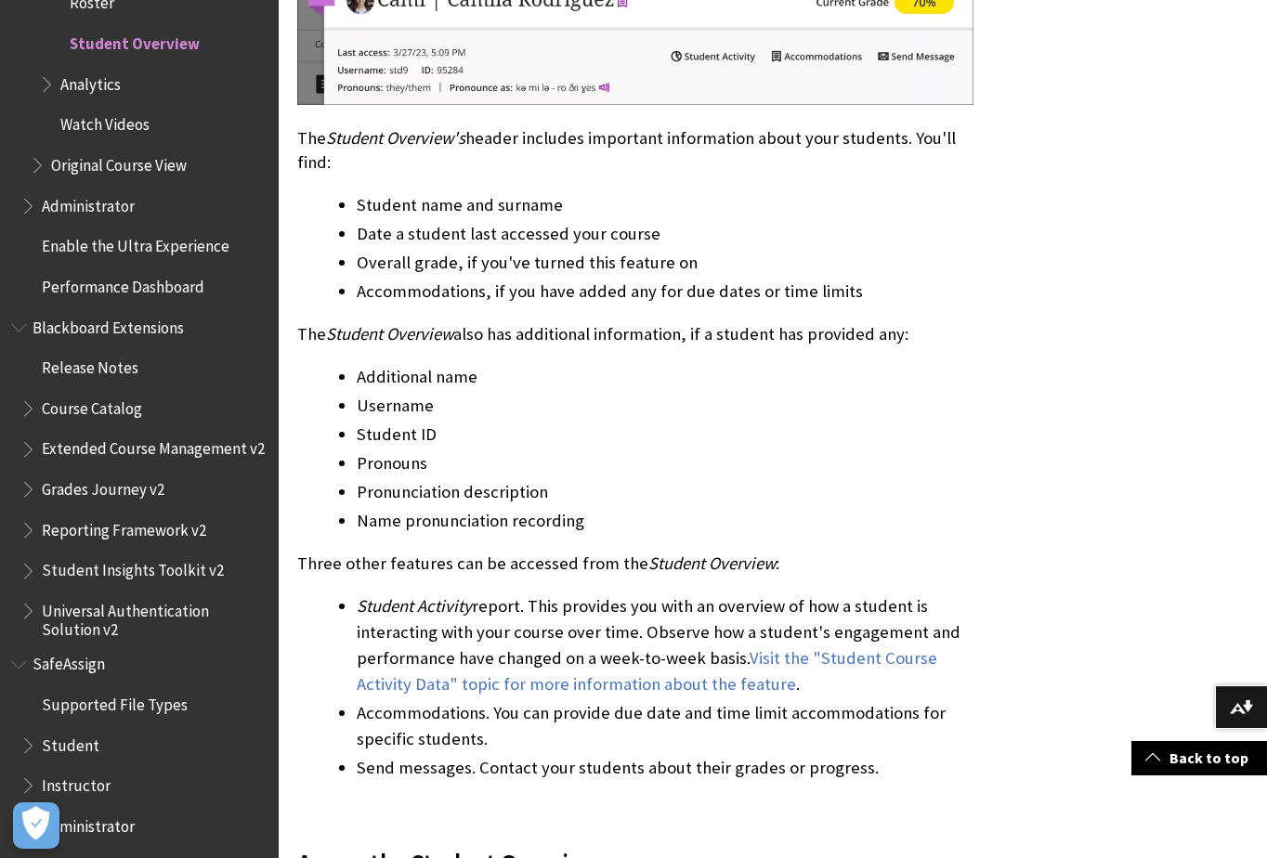
scroll to position [836, 0]
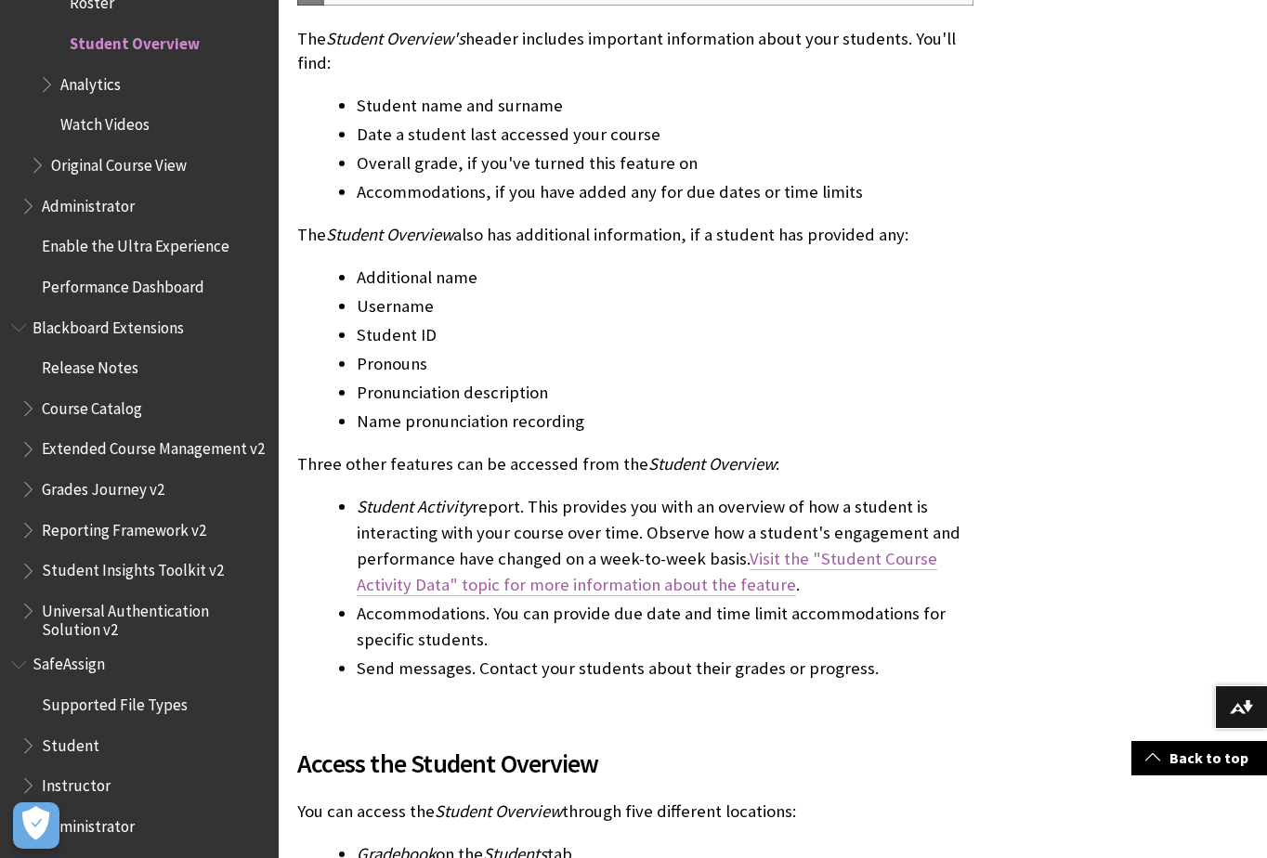
click at [841, 559] on link "Visit the "Student Course Activity Data" topic for more information about the f…" at bounding box center [647, 572] width 581 height 48
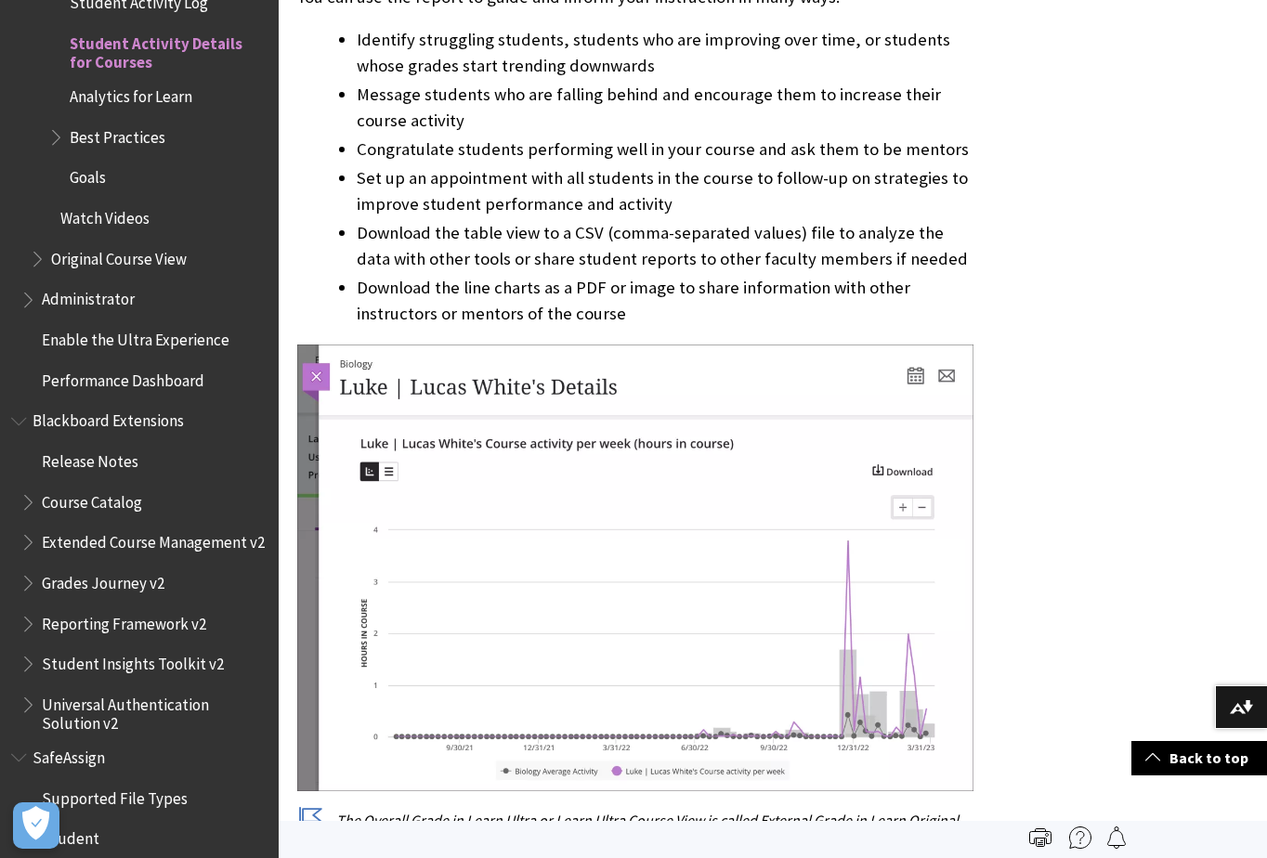
scroll to position [743, 0]
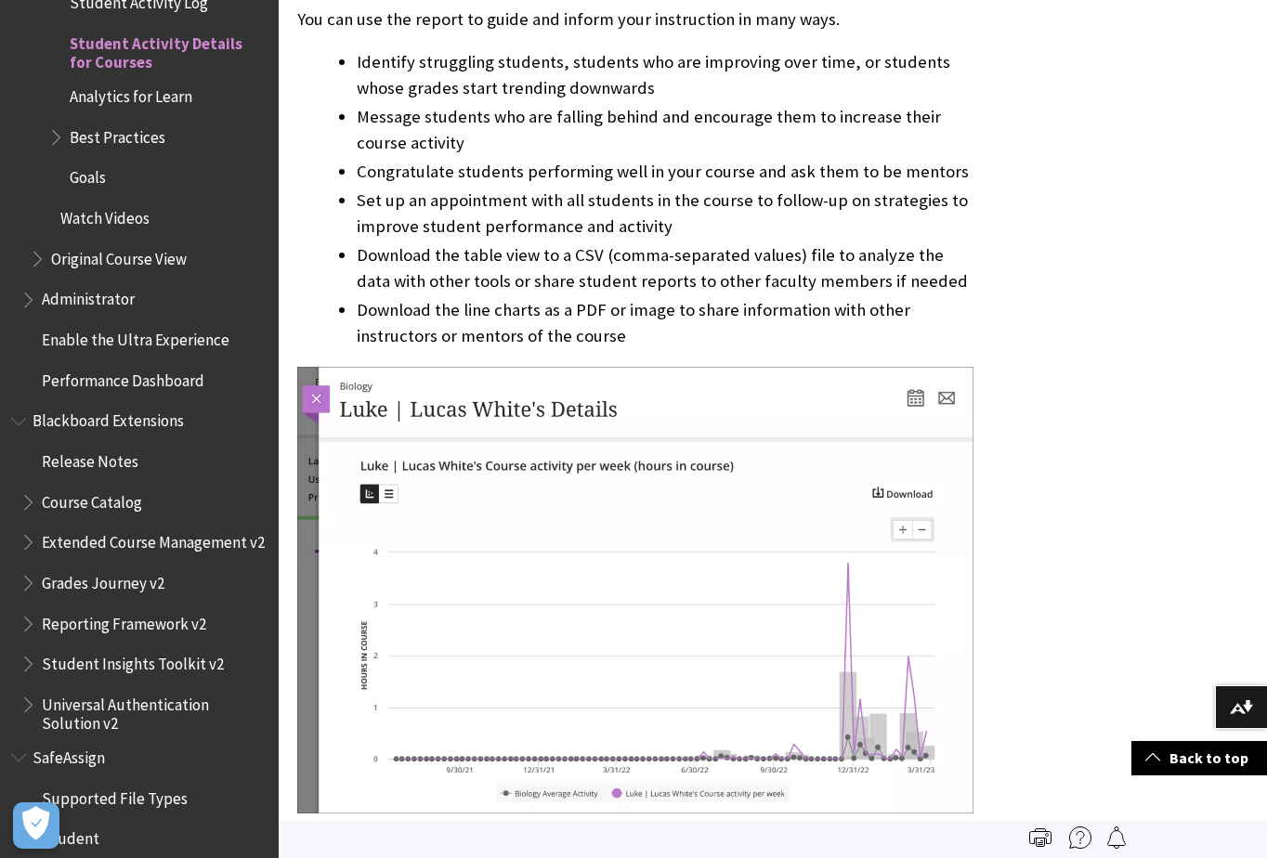
drag, startPoint x: 0, startPoint y: 0, endPoint x: 841, endPoint y: 559, distance: 1009.9
drag, startPoint x: 841, startPoint y: 559, endPoint x: 515, endPoint y: 236, distance: 459.2
click at [515, 236] on li "Set up an appointment with all students in the course to follow-up on strategie…" at bounding box center [665, 214] width 617 height 52
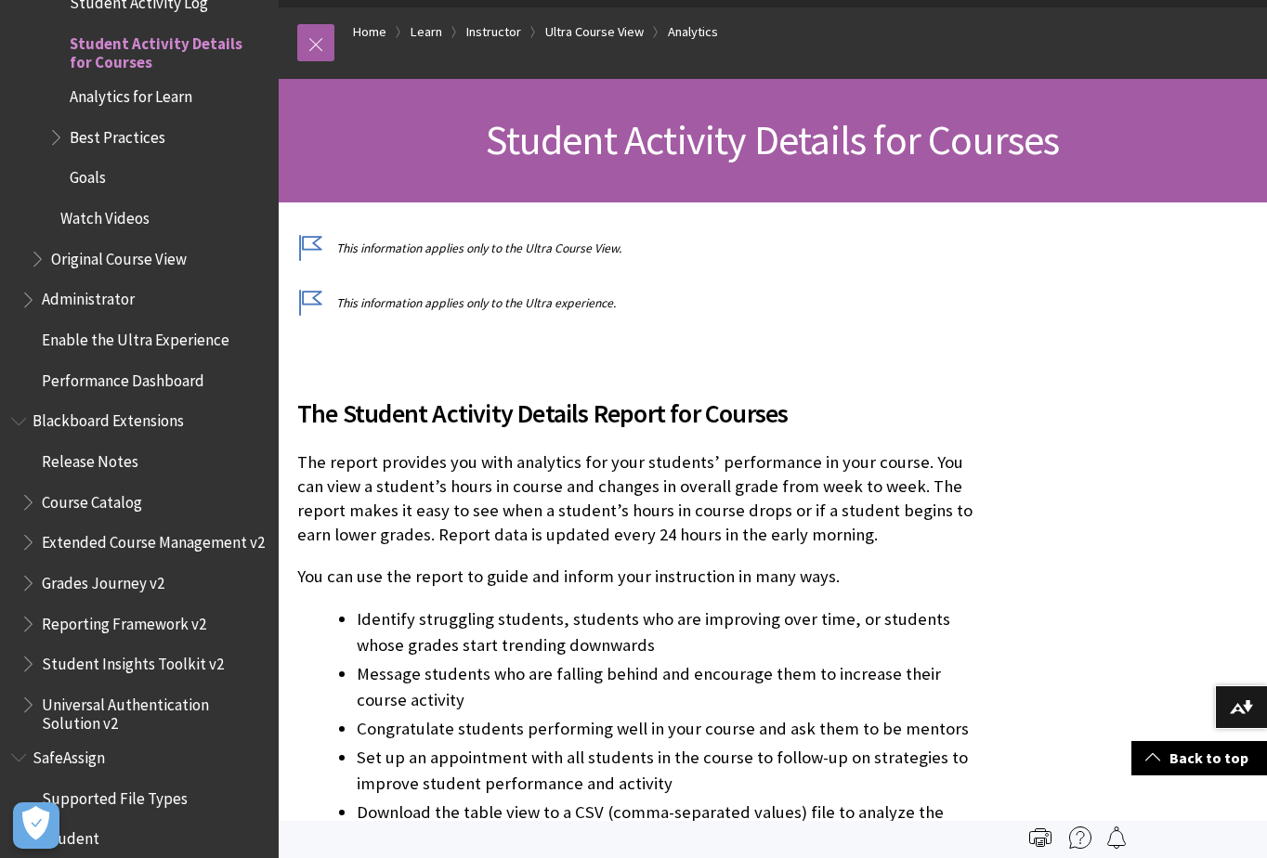
scroll to position [0, 0]
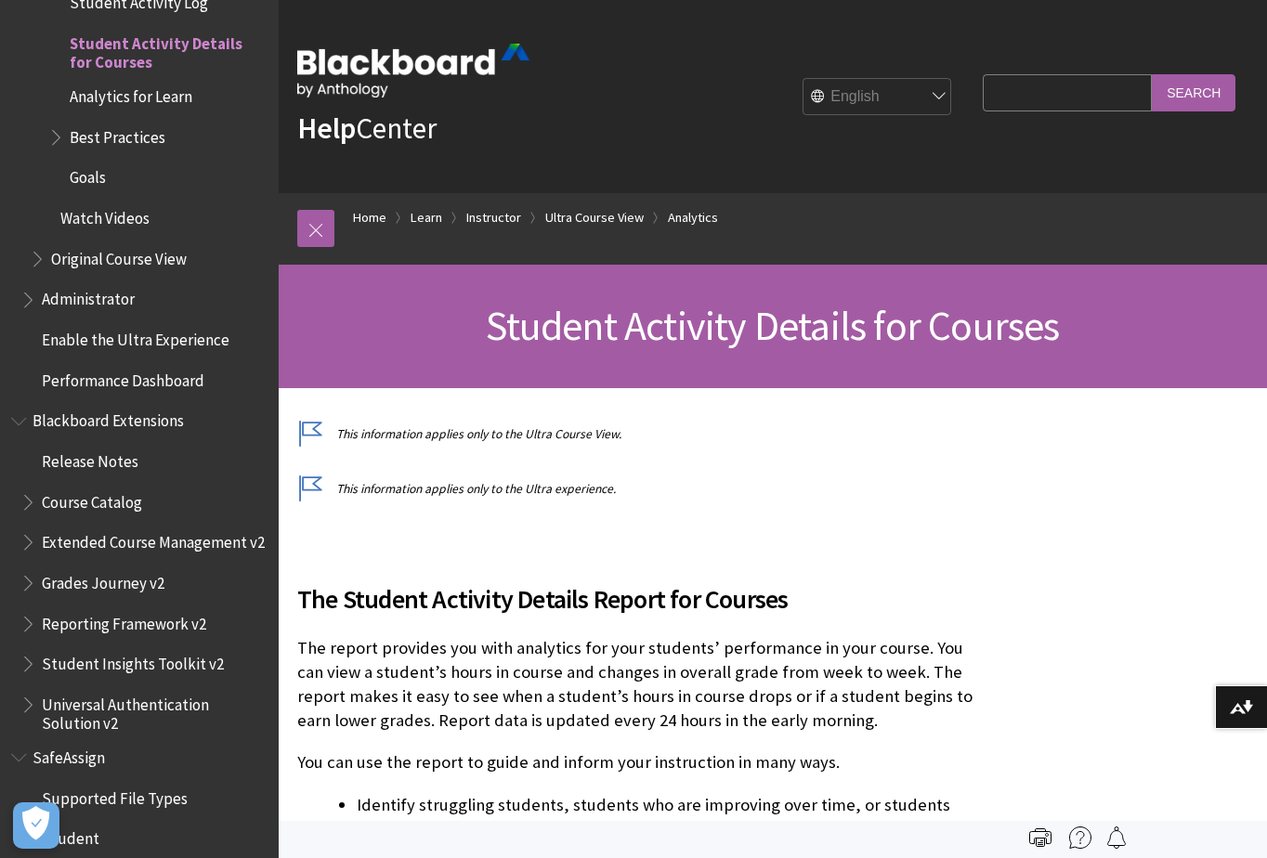
click at [1003, 98] on input "Search Query" at bounding box center [1067, 92] width 169 height 36
type input "blackboard home"
click at [1152, 74] on input "Search" at bounding box center [1194, 92] width 84 height 36
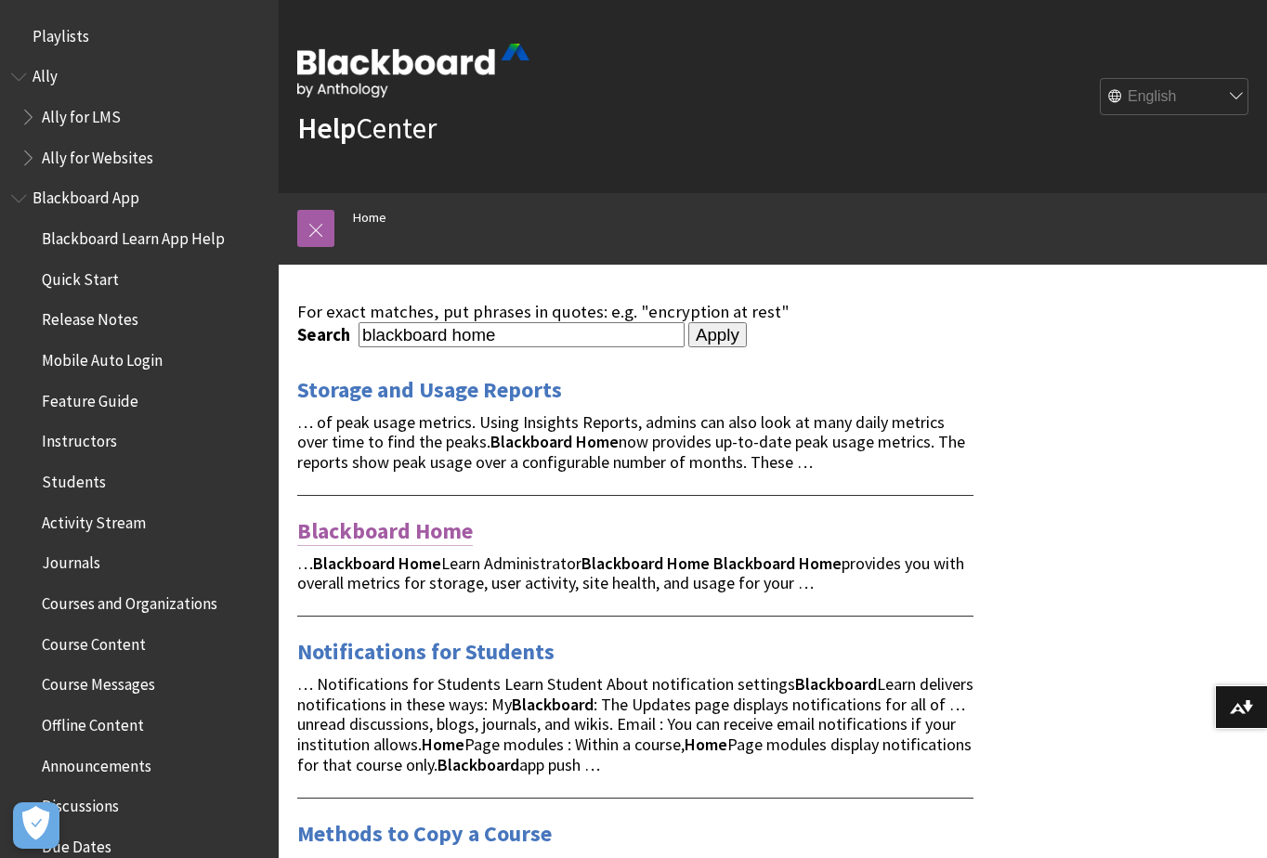
click at [409, 533] on link "Blackboard Home" at bounding box center [385, 532] width 176 height 30
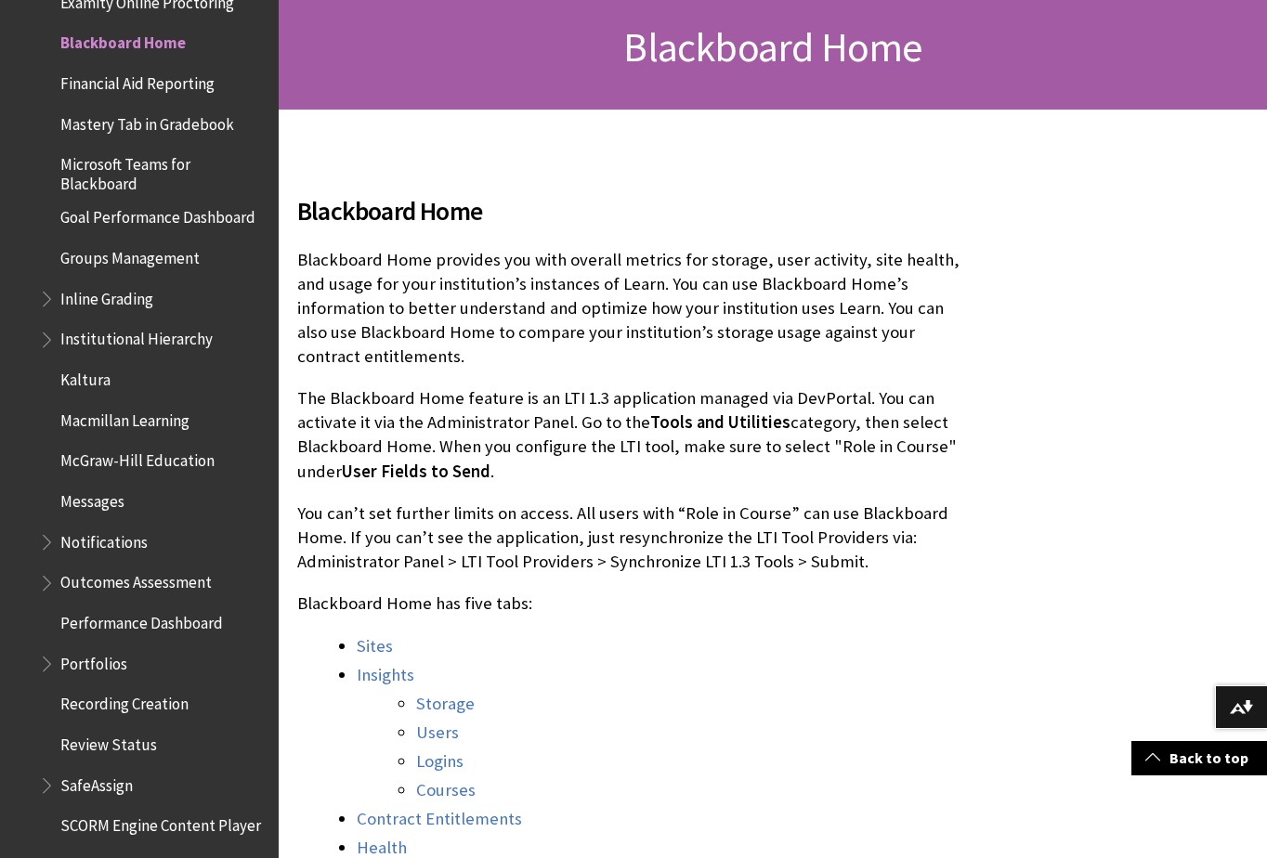
scroll to position [372, 0]
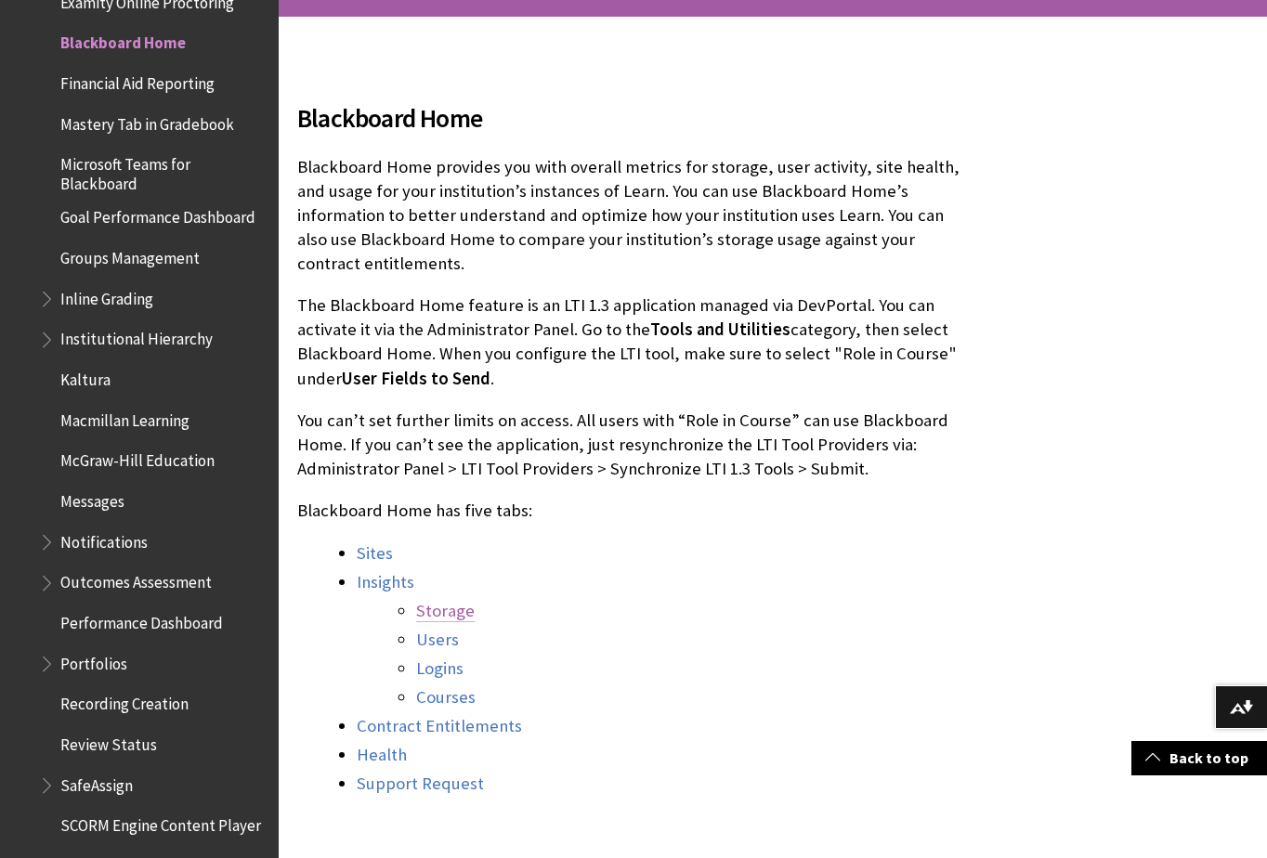
click at [438, 600] on link "Storage" at bounding box center [445, 611] width 59 height 22
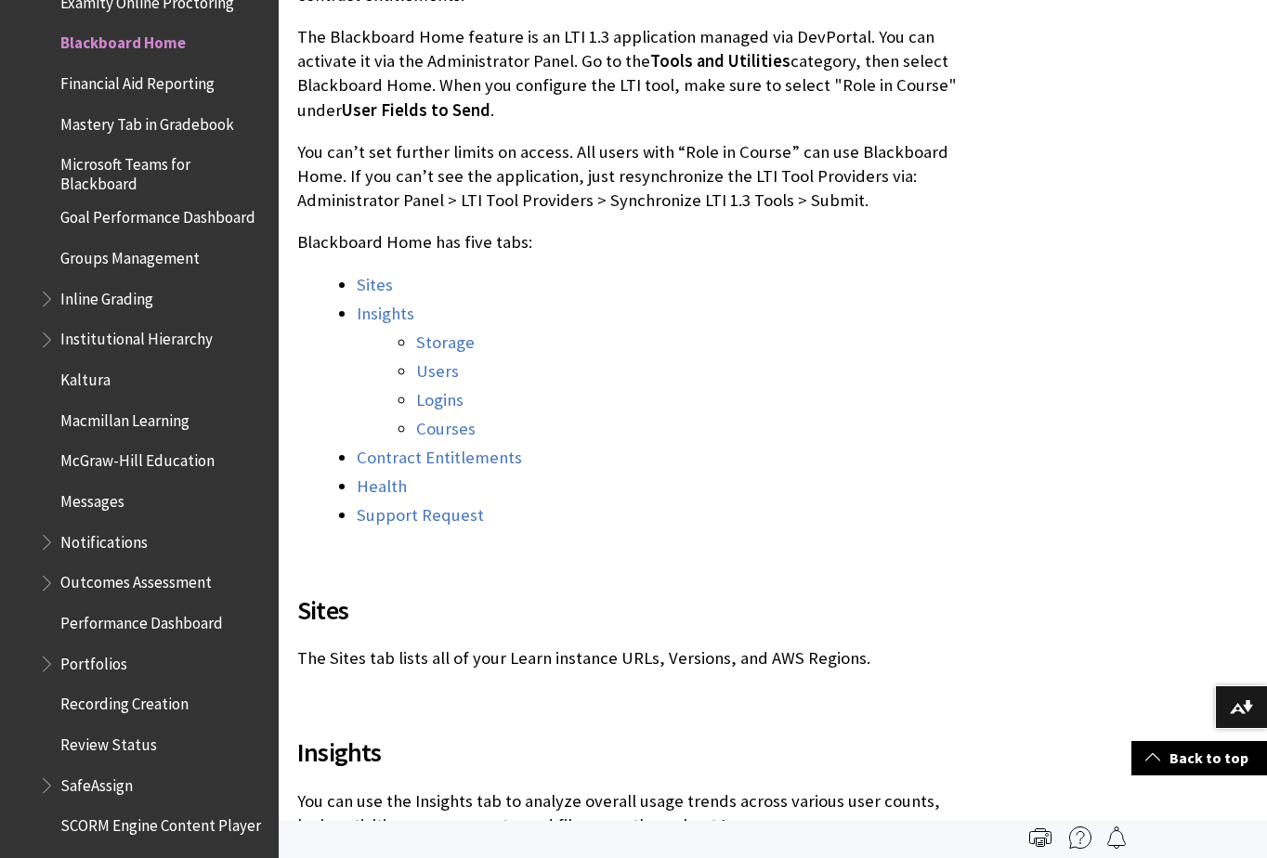
scroll to position [625, 0]
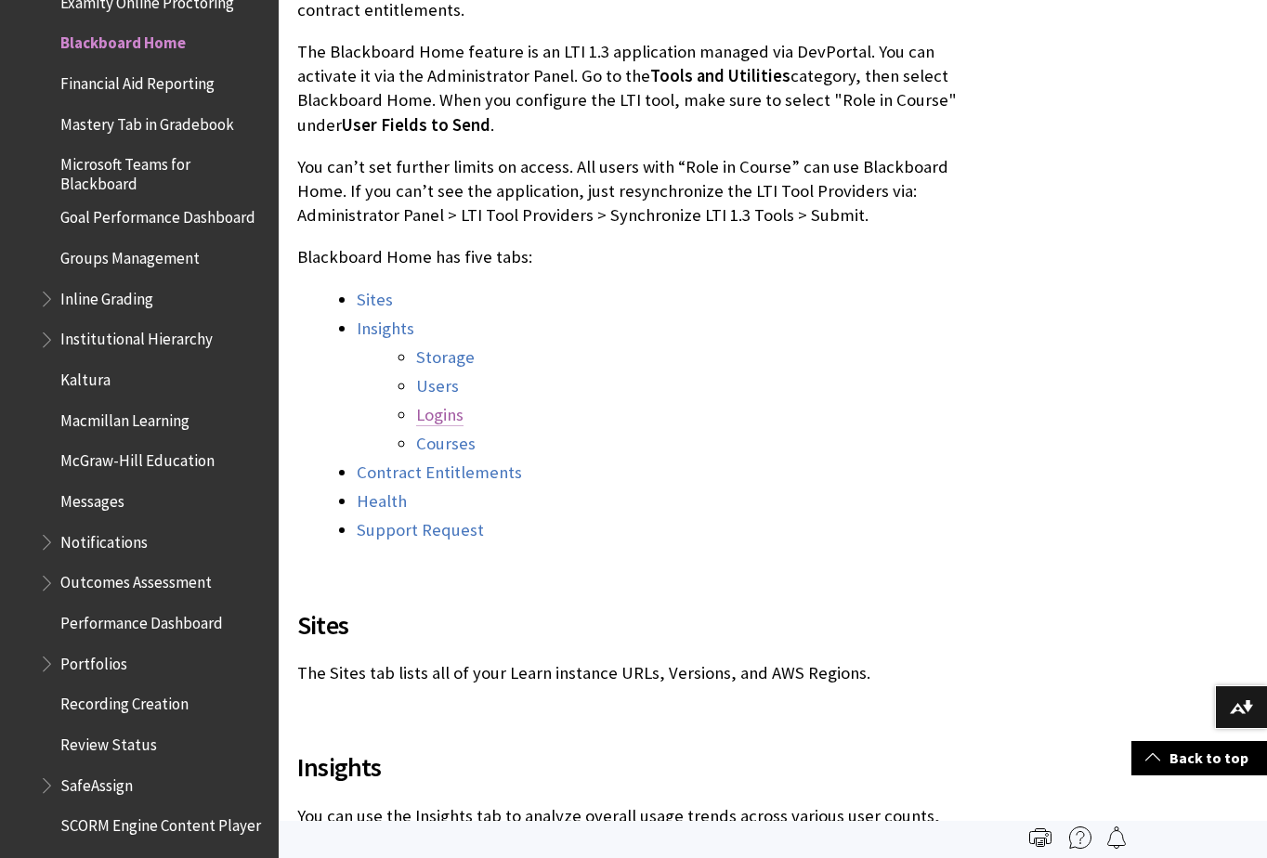
click at [450, 404] on link "Logins" at bounding box center [439, 415] width 47 height 22
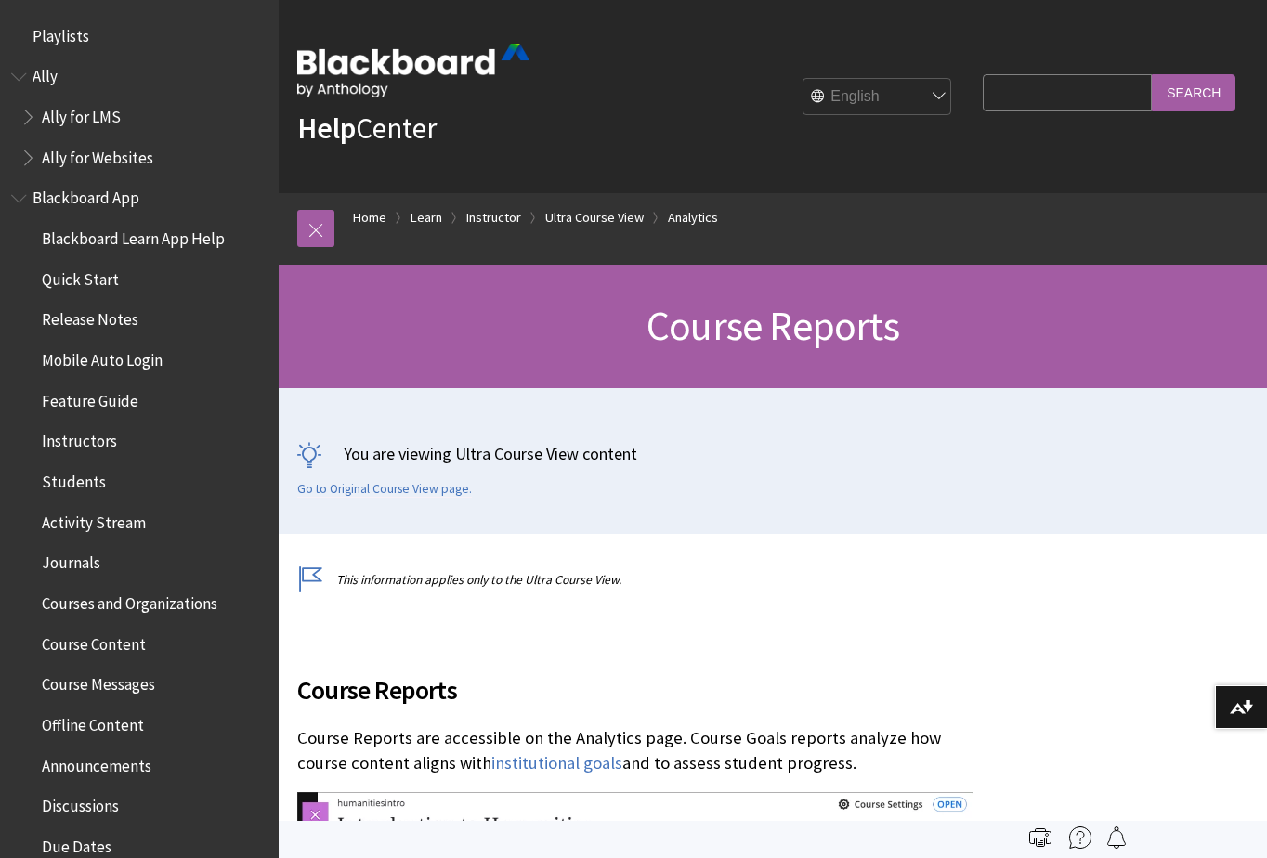
scroll to position [2788, 0]
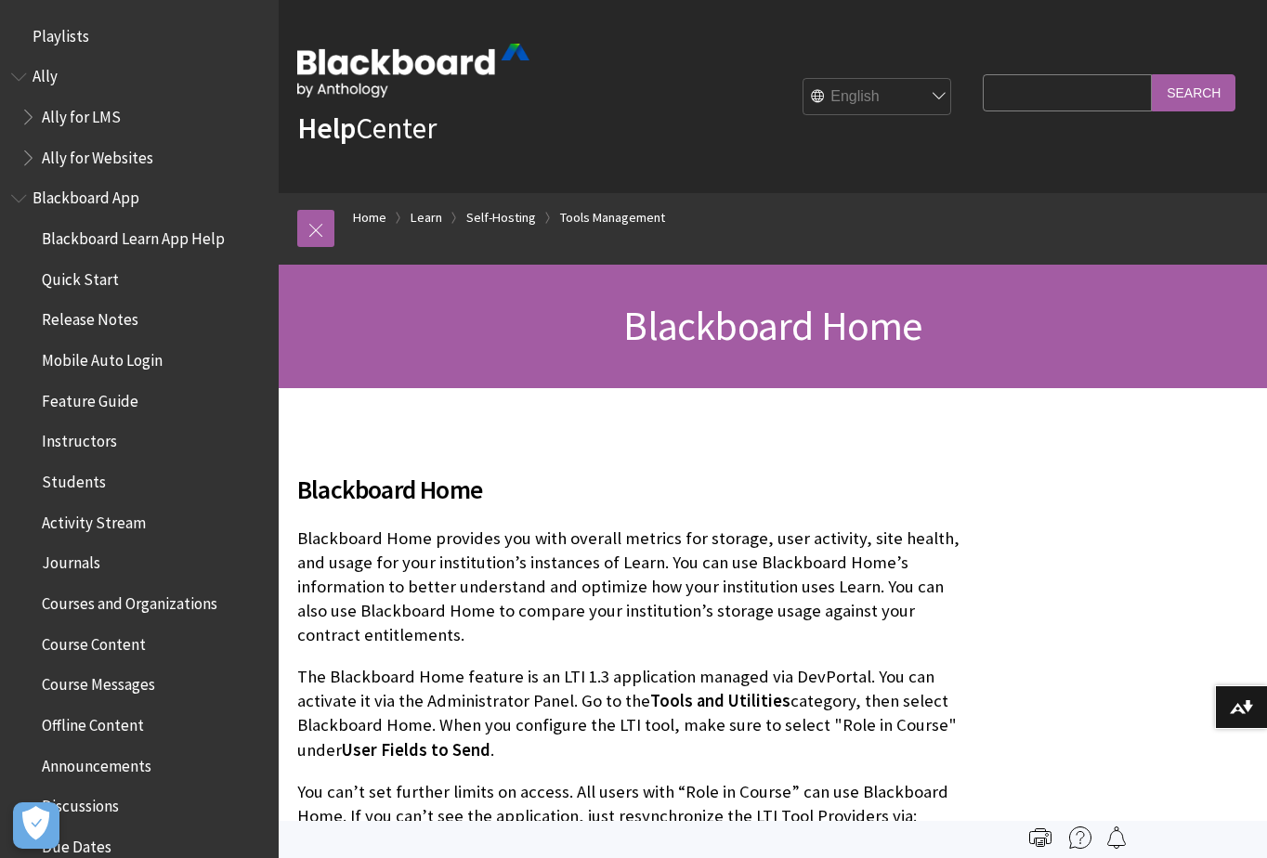
scroll to position [3491, 0]
